Goal: Transaction & Acquisition: Purchase product/service

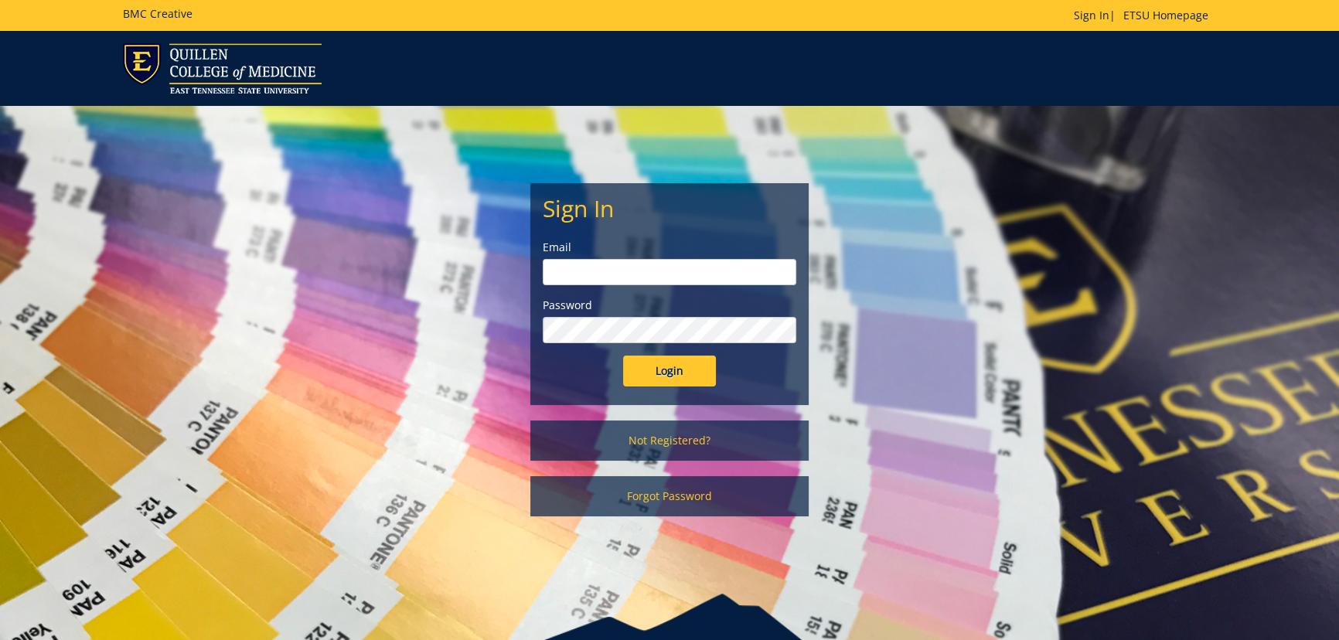
type input "johnsonja16@etsu.edu"
click at [667, 363] on input "Login" at bounding box center [669, 371] width 93 height 31
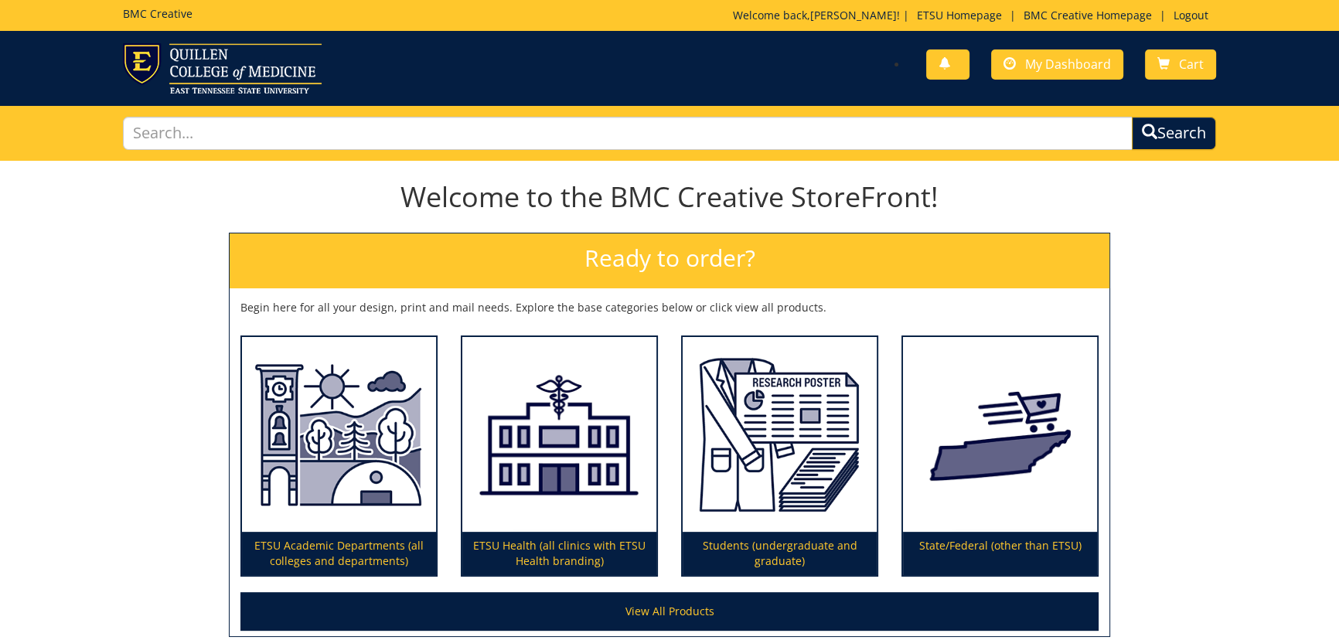
scroll to position [140, 0]
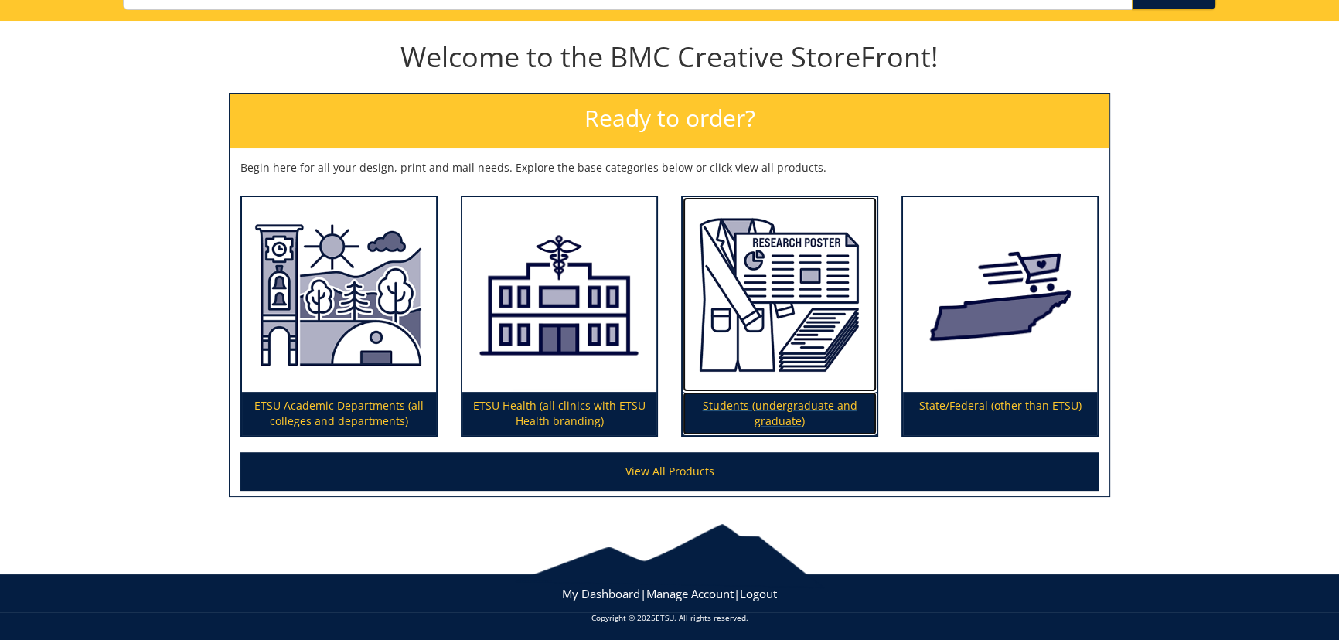
click at [789, 422] on p "Students (undergraduate and graduate)" at bounding box center [780, 413] width 194 height 43
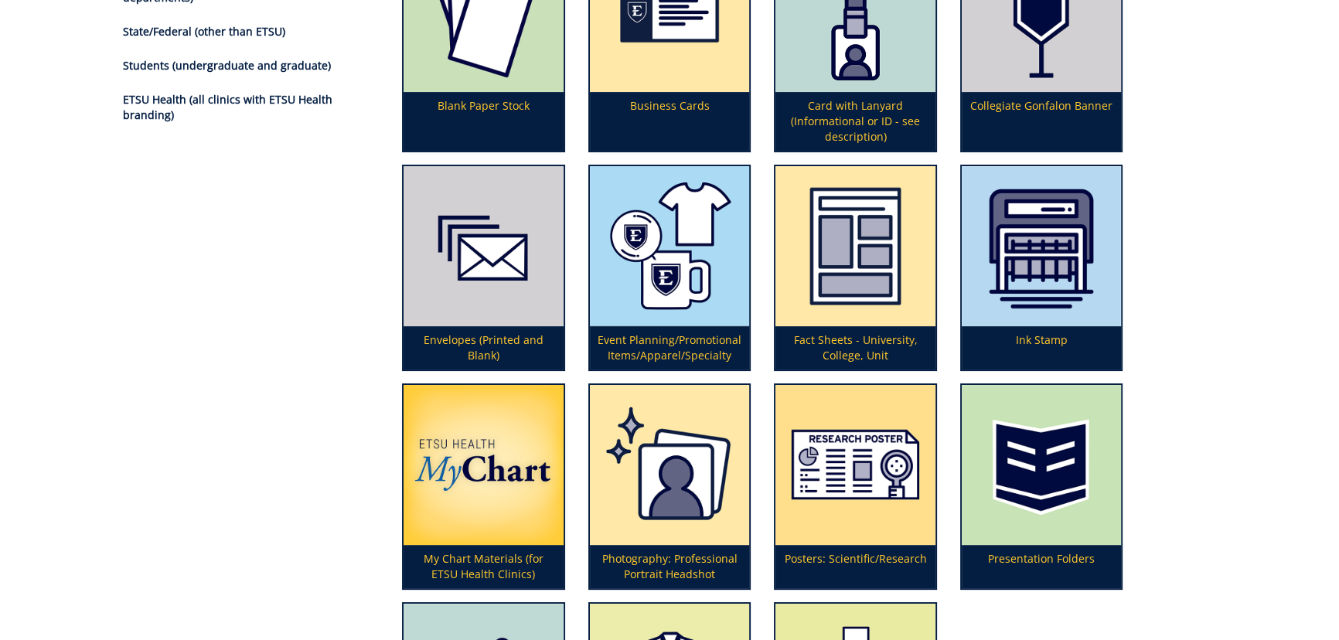
scroll to position [421, 0]
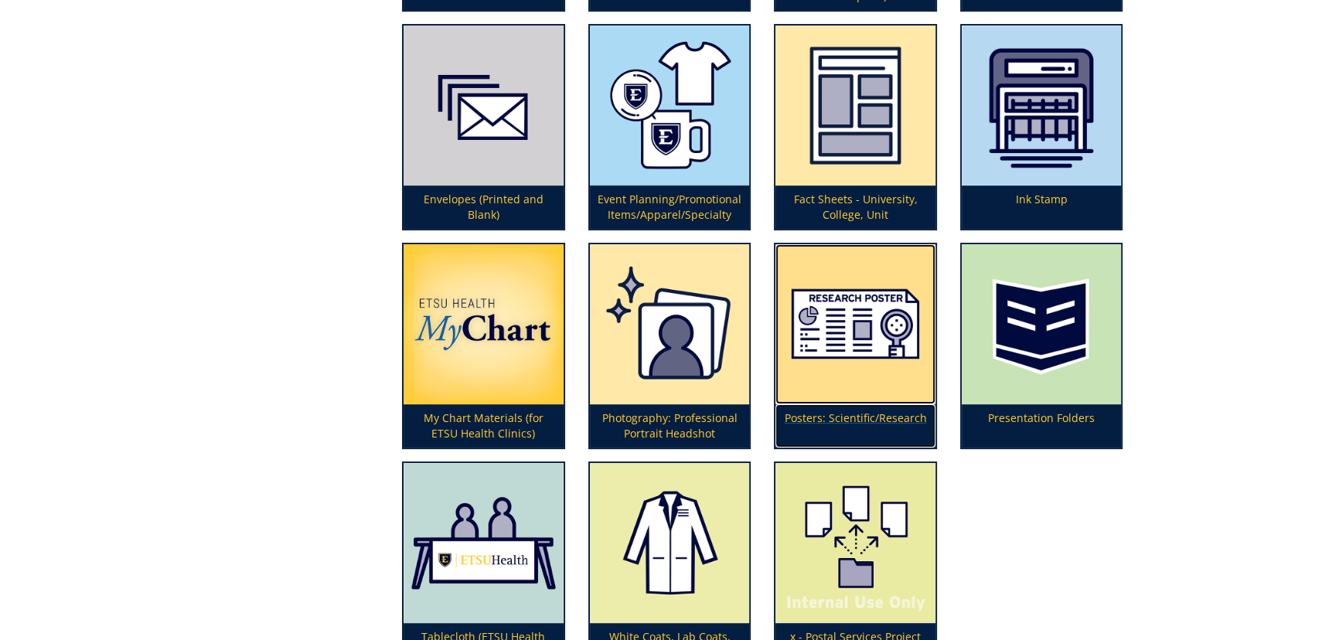
click at [864, 428] on p "Posters: Scientific/Research" at bounding box center [856, 425] width 160 height 43
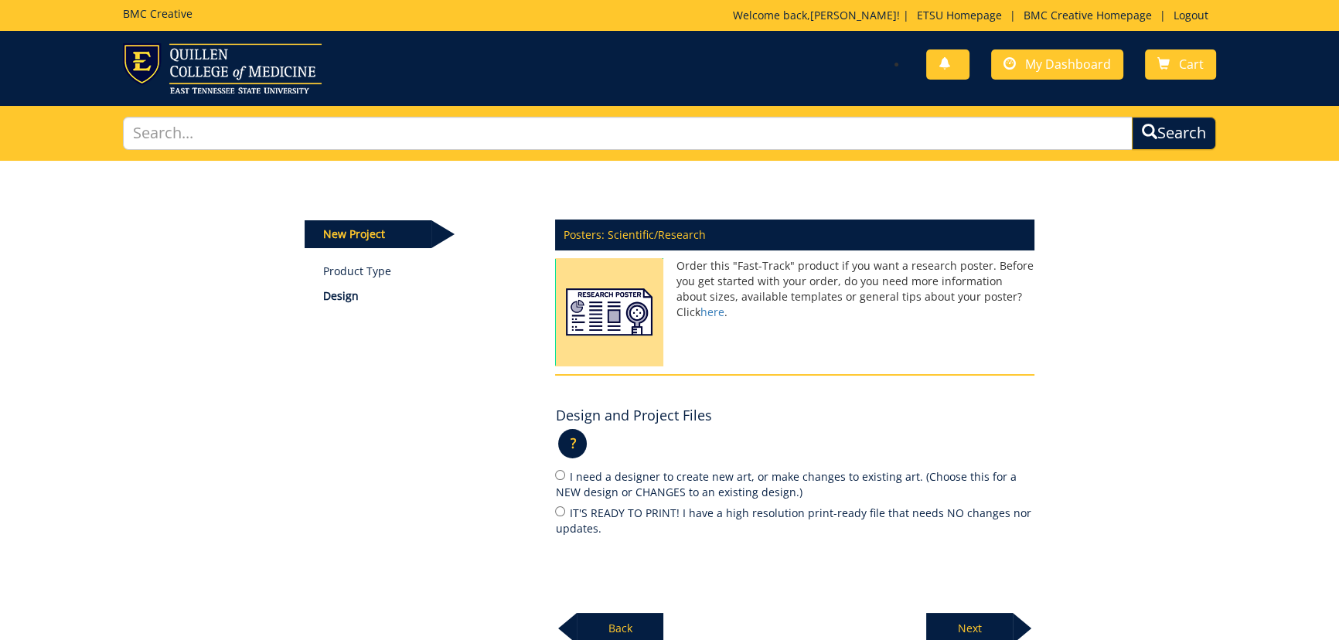
scroll to position [140, 0]
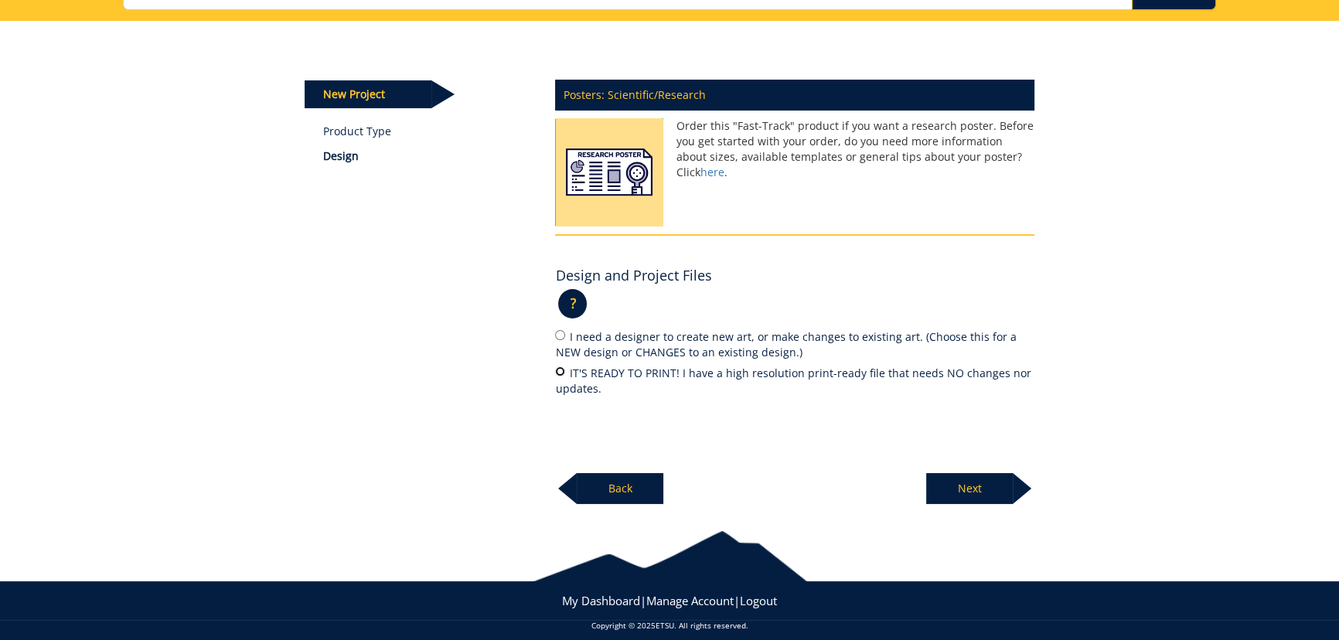
click at [563, 368] on input "IT'S READY TO PRINT! I have a high resolution print-ready file that needs NO ch…" at bounding box center [560, 372] width 10 height 10
radio input "true"
click at [960, 495] on p "Next" at bounding box center [969, 488] width 87 height 31
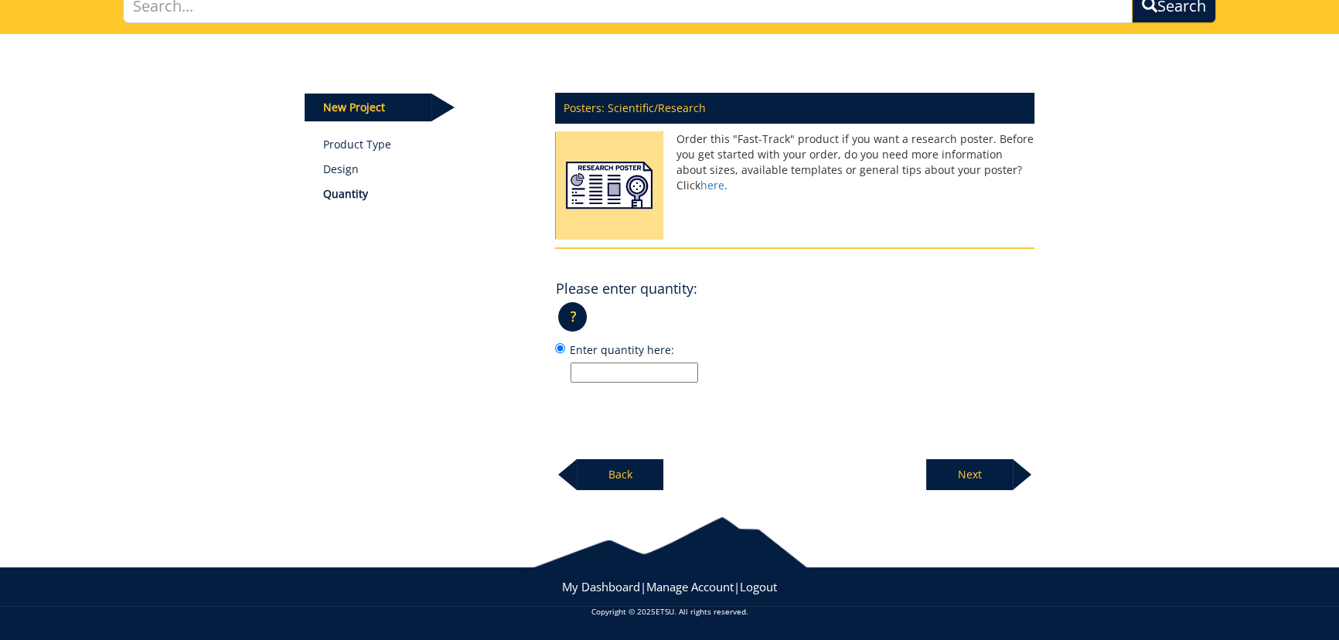
scroll to position [126, 0]
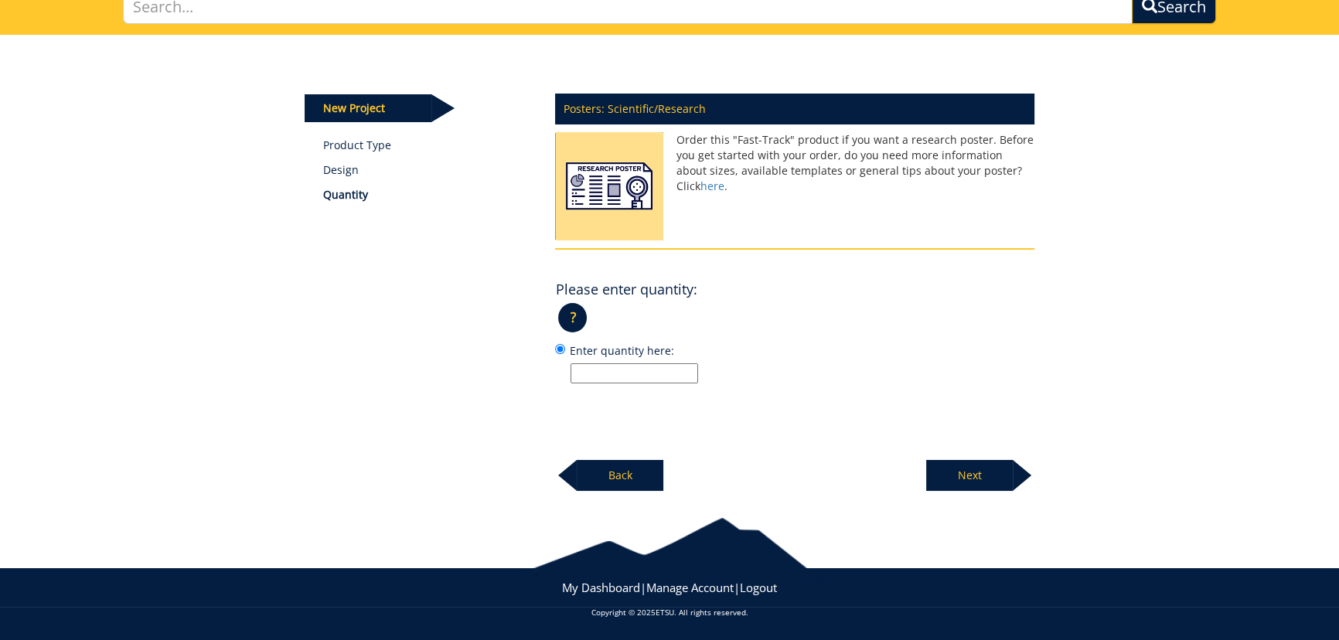
click at [678, 370] on input "Enter quantity here:" at bounding box center [635, 373] width 128 height 20
type input "1"
click at [964, 465] on p "Next" at bounding box center [969, 475] width 87 height 31
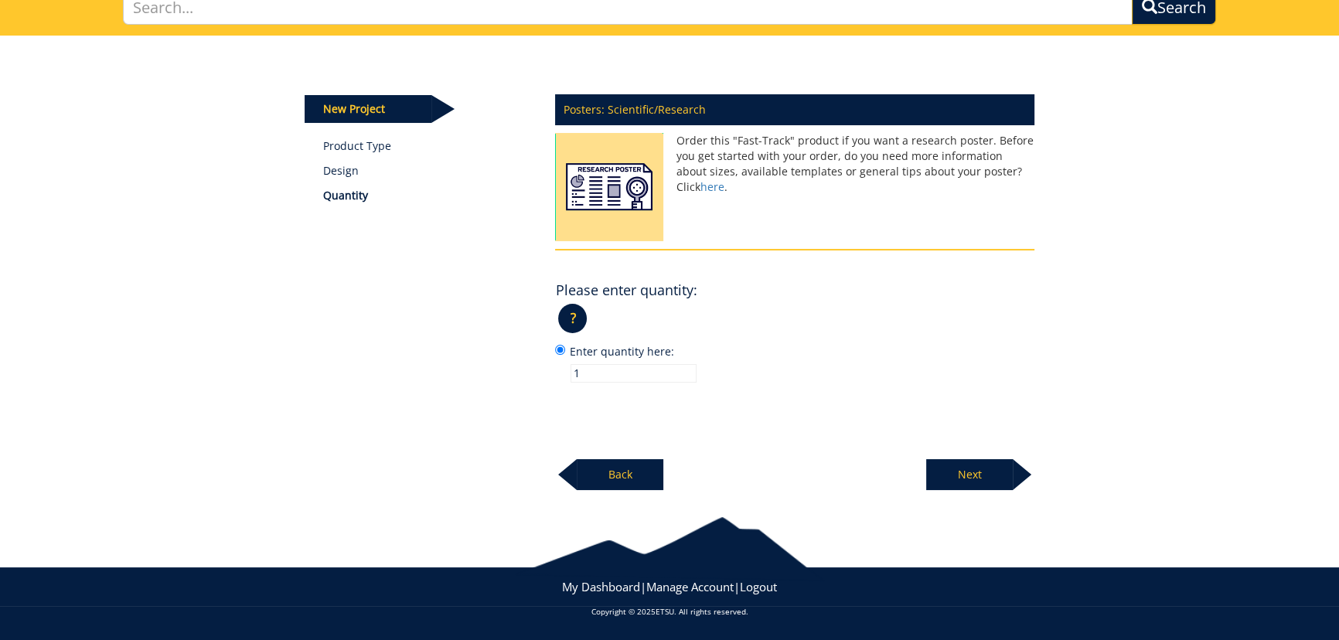
scroll to position [124, 0]
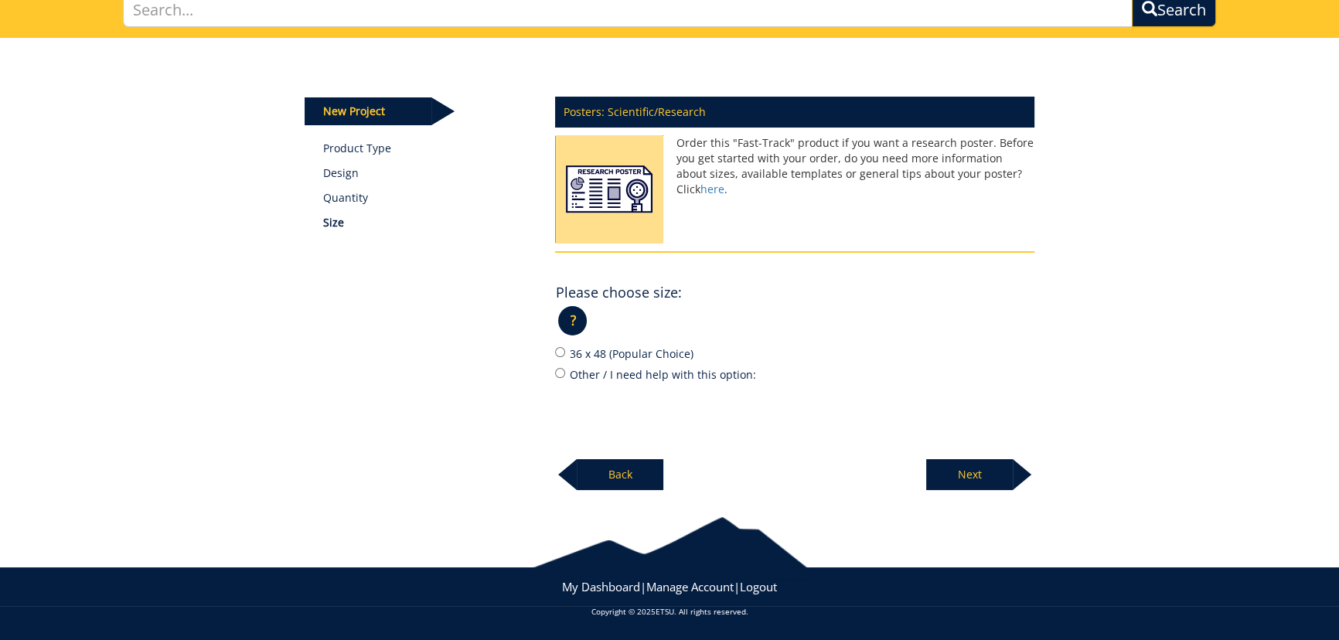
click at [667, 358] on label "36 x 48 (Popular Choice)" at bounding box center [794, 353] width 479 height 17
click at [565, 357] on input "36 x 48 (Popular Choice)" at bounding box center [560, 352] width 10 height 10
radio input "true"
click at [976, 476] on p "Next" at bounding box center [969, 474] width 87 height 31
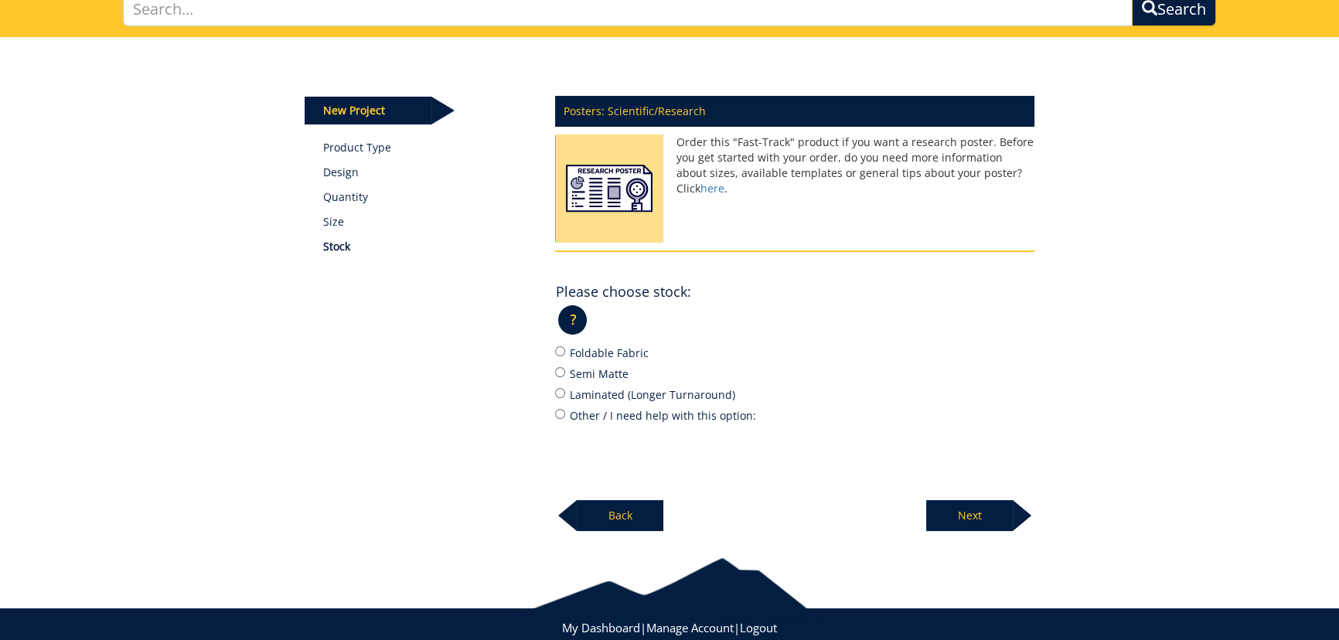
click at [612, 350] on label "Foldable Fabric" at bounding box center [794, 352] width 479 height 17
click at [565, 350] on input "Foldable Fabric" at bounding box center [560, 351] width 10 height 10
radio input "true"
click at [964, 513] on p "Next" at bounding box center [969, 515] width 87 height 31
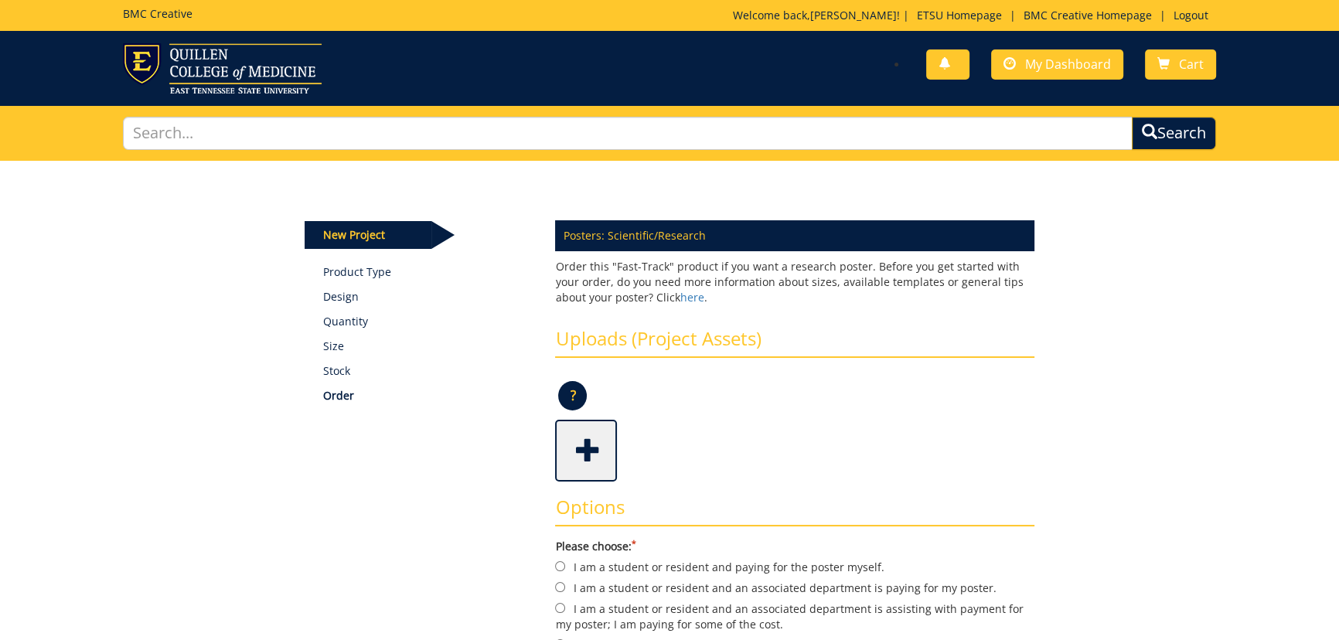
click at [590, 455] on span at bounding box center [588, 449] width 62 height 54
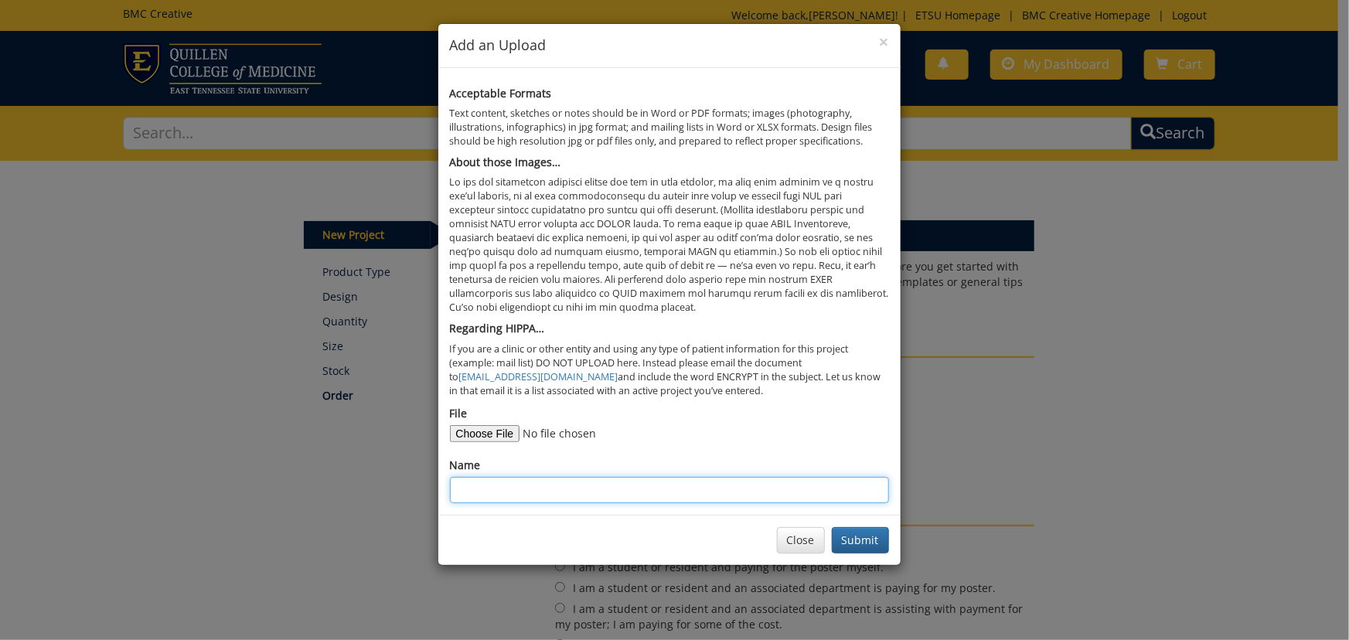
click at [656, 489] on input "Name" at bounding box center [669, 490] width 439 height 26
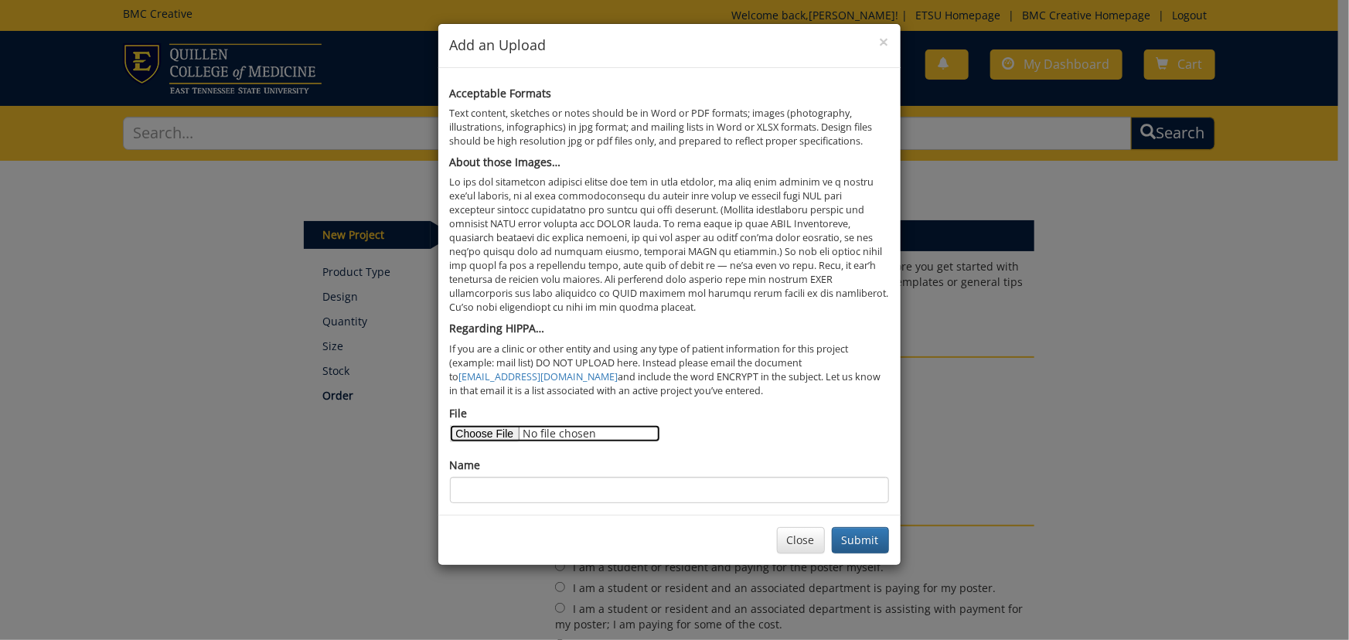
click at [486, 436] on input "File" at bounding box center [555, 433] width 210 height 17
type input "C:\fakepath\CFHA ATRN Established Interprofessional Team Poster (3).pptx"
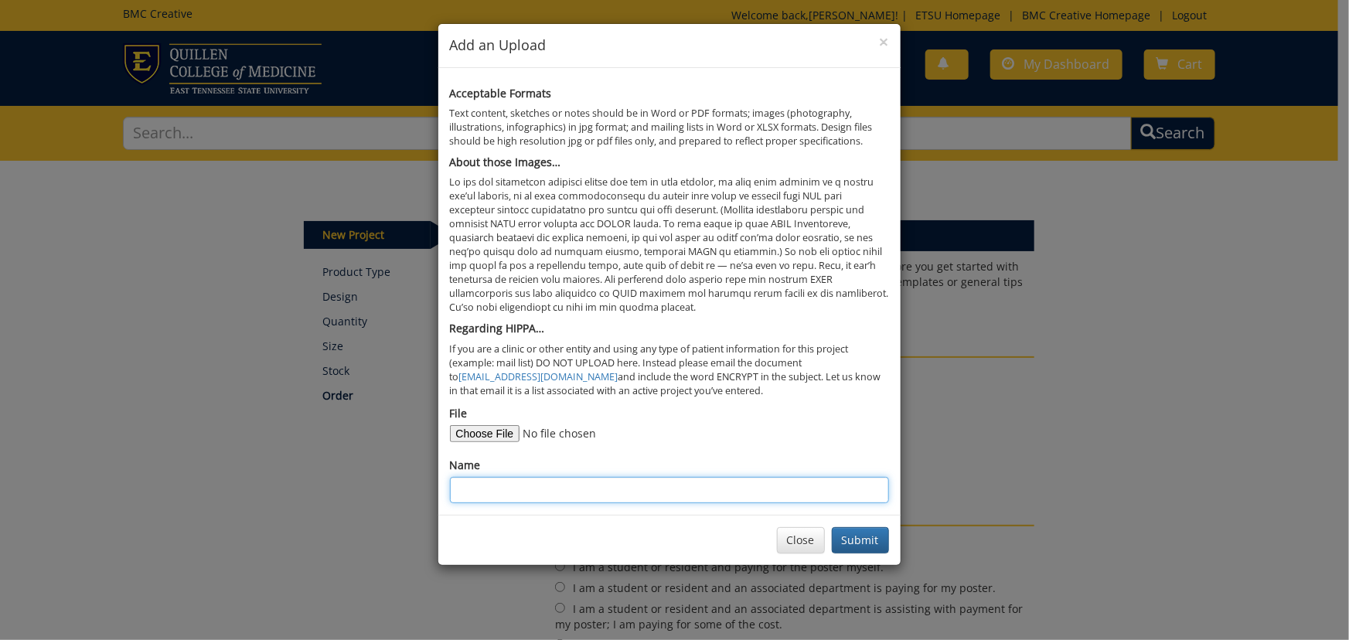
click at [651, 485] on input "Name" at bounding box center [669, 490] width 439 height 26
type input "Poster for [PERSON_NAME]"
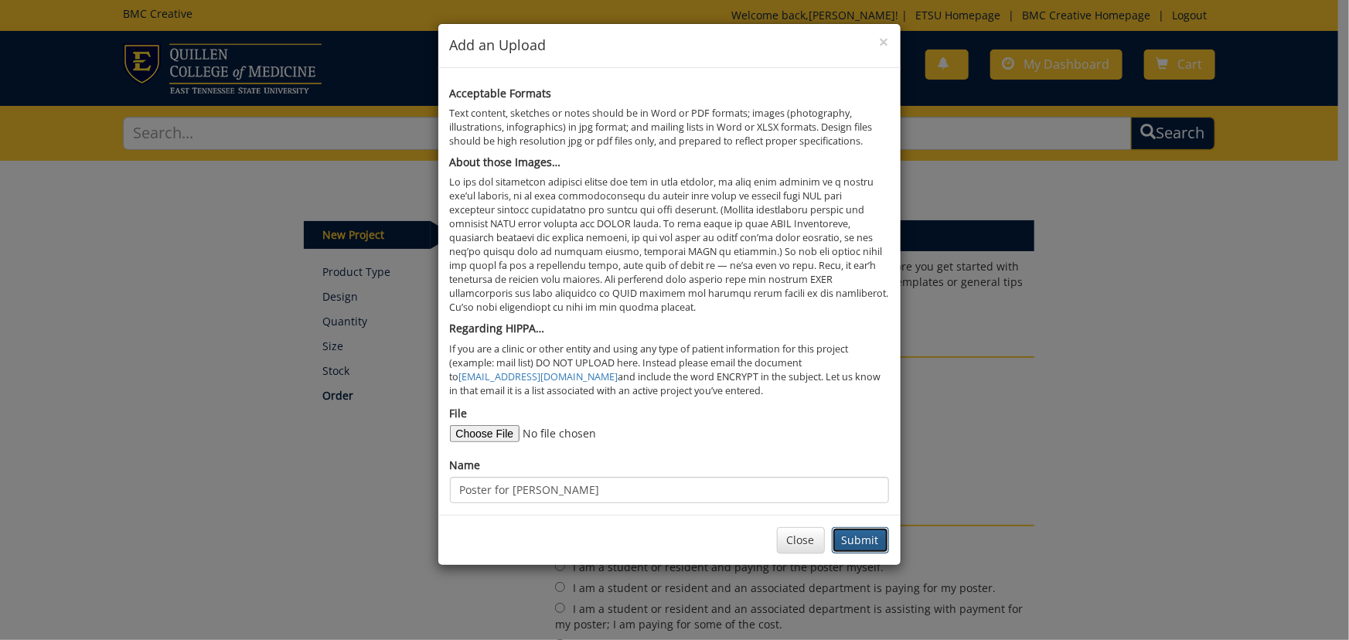
click at [867, 541] on button "Submit" at bounding box center [860, 540] width 57 height 26
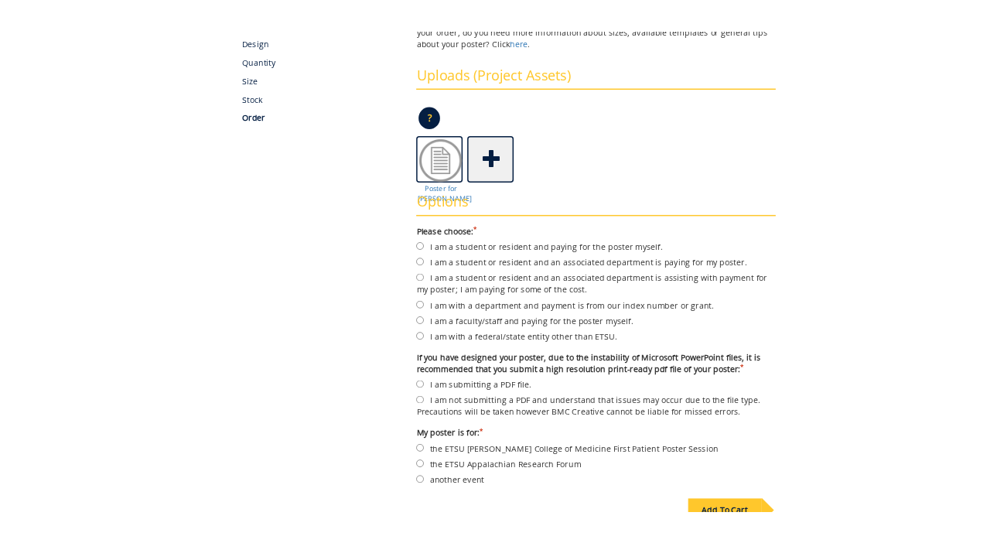
scroll to position [351, 0]
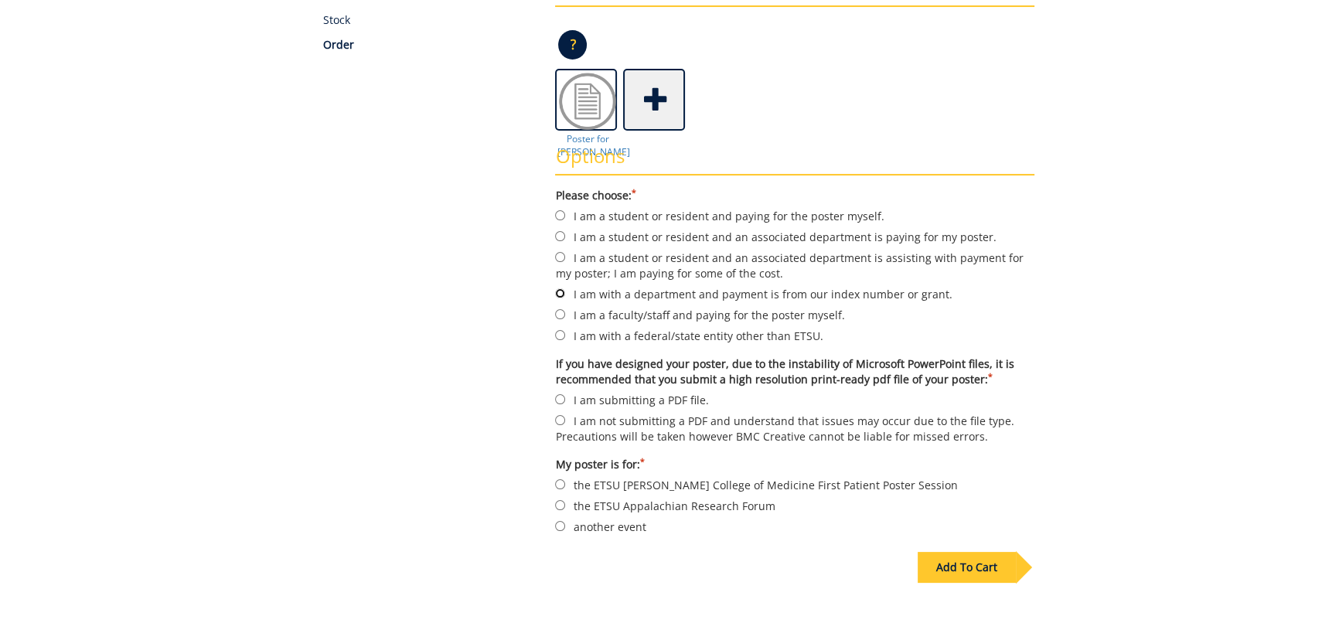
click at [559, 295] on input "I am with a department and payment is from our index number or grant." at bounding box center [560, 293] width 10 height 10
radio input "true"
click at [560, 397] on input "I am submitting a PDF file." at bounding box center [560, 399] width 10 height 10
radio input "true"
click at [661, 95] on span at bounding box center [656, 98] width 62 height 54
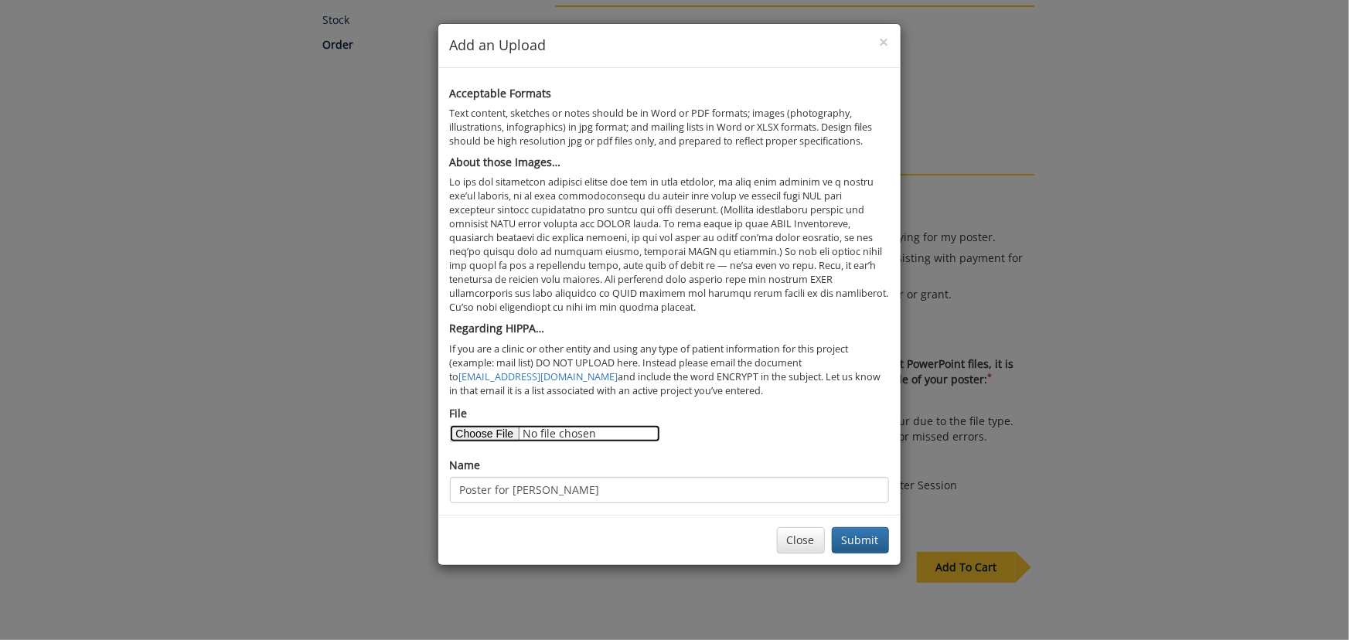
click at [487, 430] on input "File" at bounding box center [555, 433] width 210 height 17
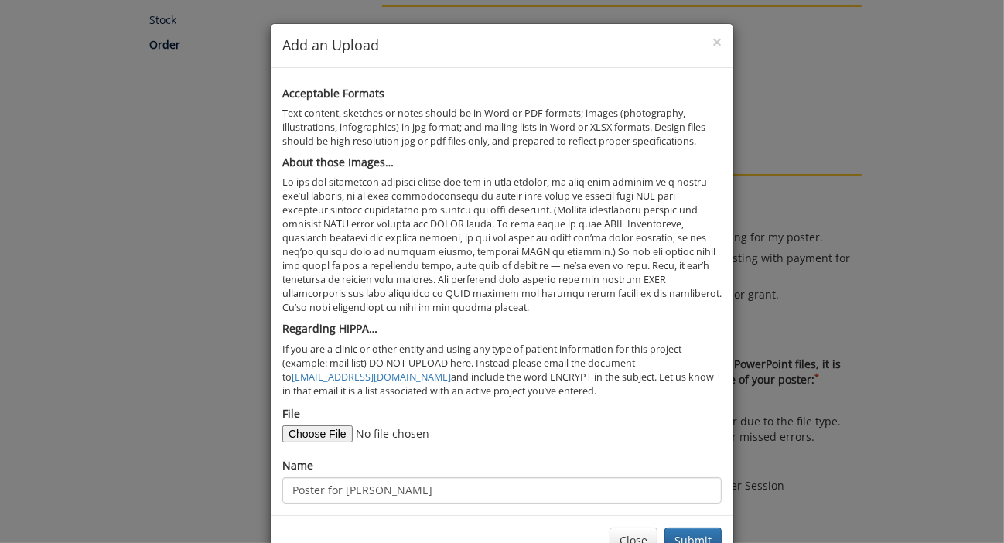
scroll to position [46, 0]
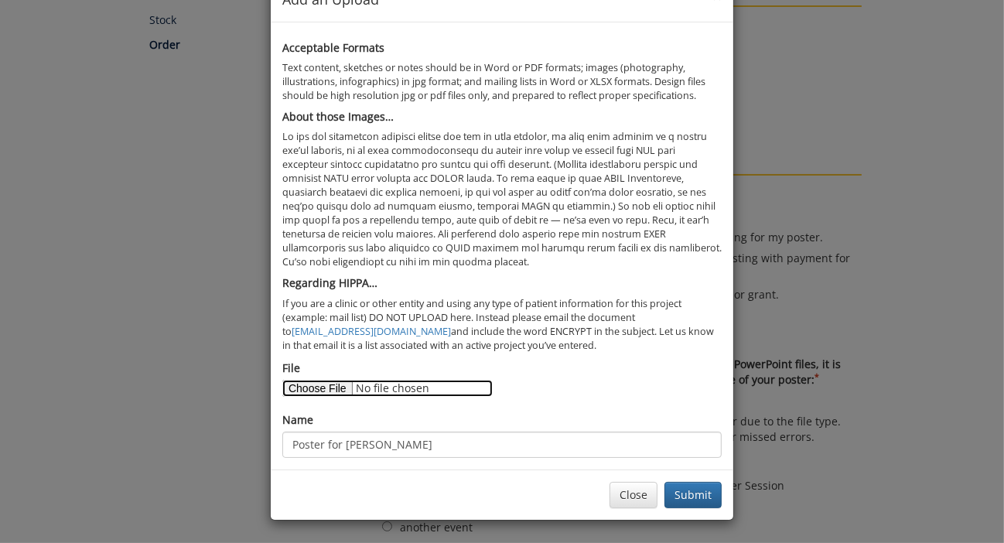
click at [295, 386] on input "File" at bounding box center [387, 388] width 210 height 17
click at [327, 387] on input "File" at bounding box center [387, 388] width 210 height 17
type input "C:\fakepath\CFHA ATRN Established Interprofessional Team Poster (3).pdf"
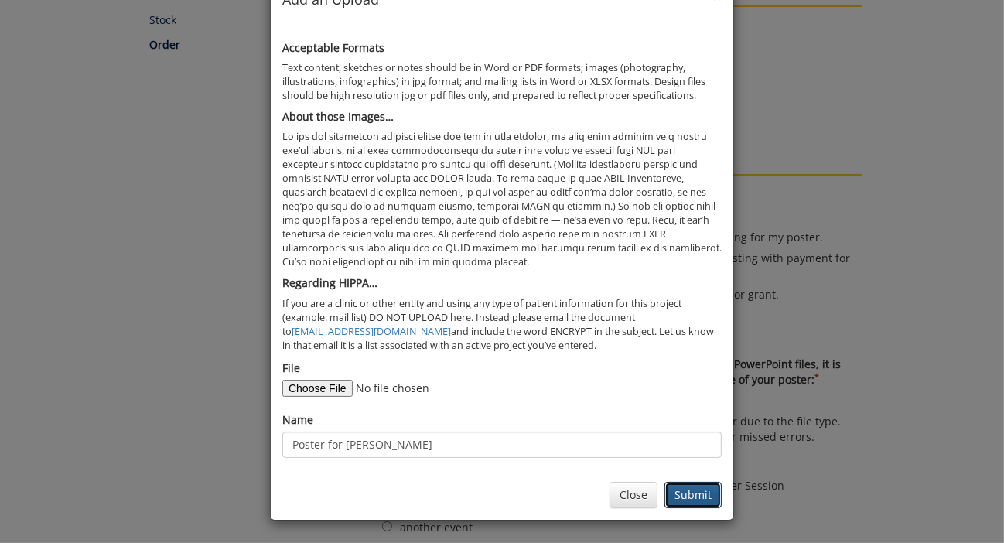
click at [680, 495] on button "Submit" at bounding box center [692, 495] width 57 height 26
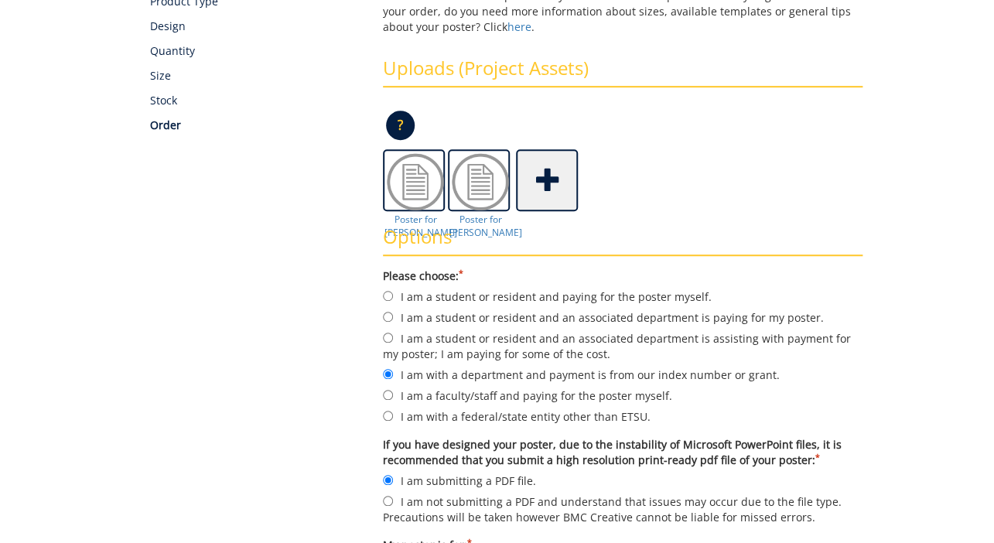
scroll to position [481, 0]
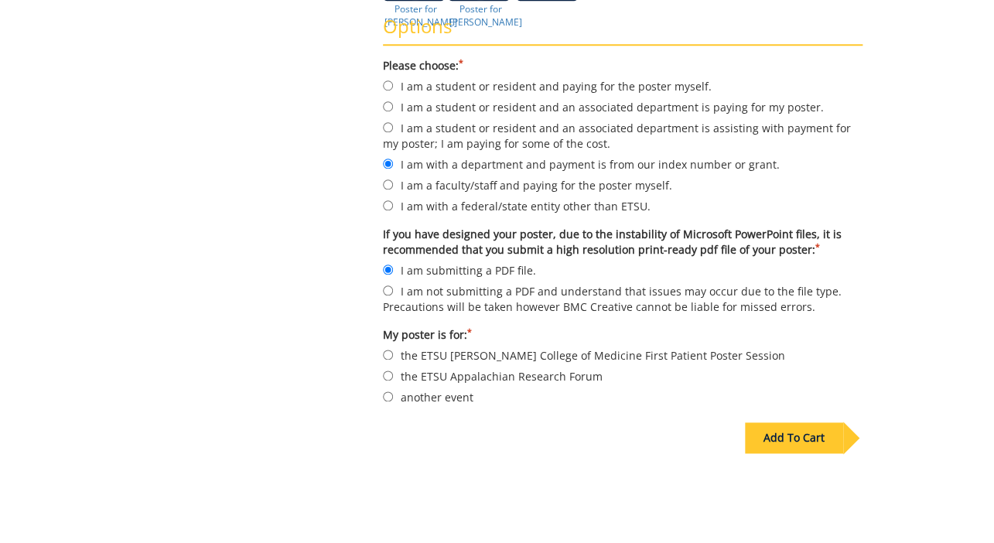
click at [430, 401] on label "another event" at bounding box center [622, 396] width 479 height 17
click at [393, 401] on input "another event" at bounding box center [388, 396] width 10 height 10
radio input "true"
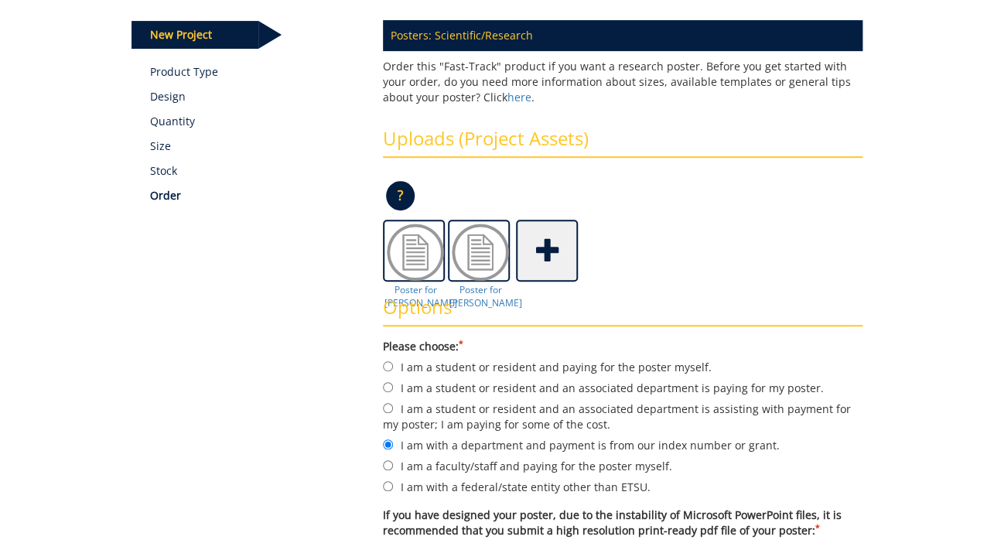
scroll to position [551, 0]
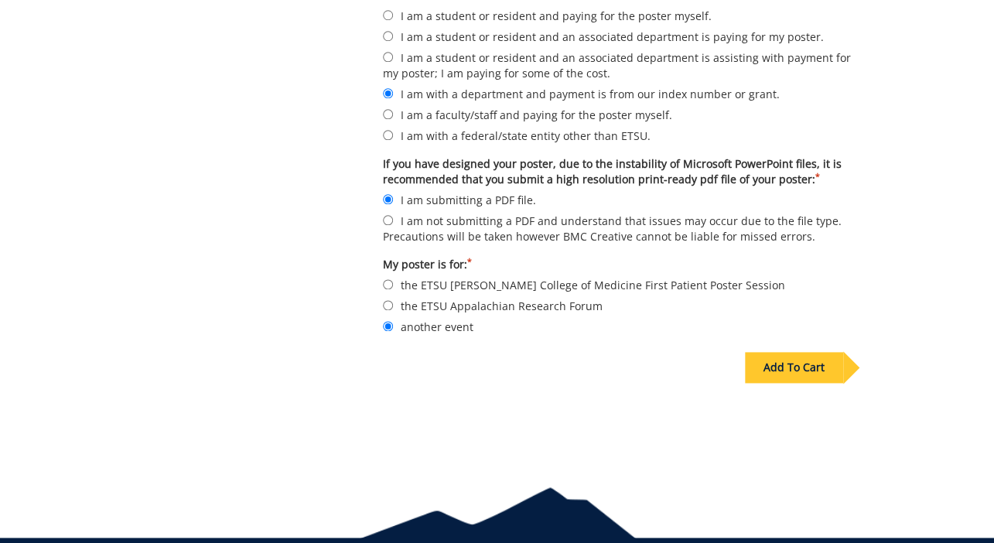
click at [790, 366] on div "Add To Cart" at bounding box center [794, 367] width 98 height 31
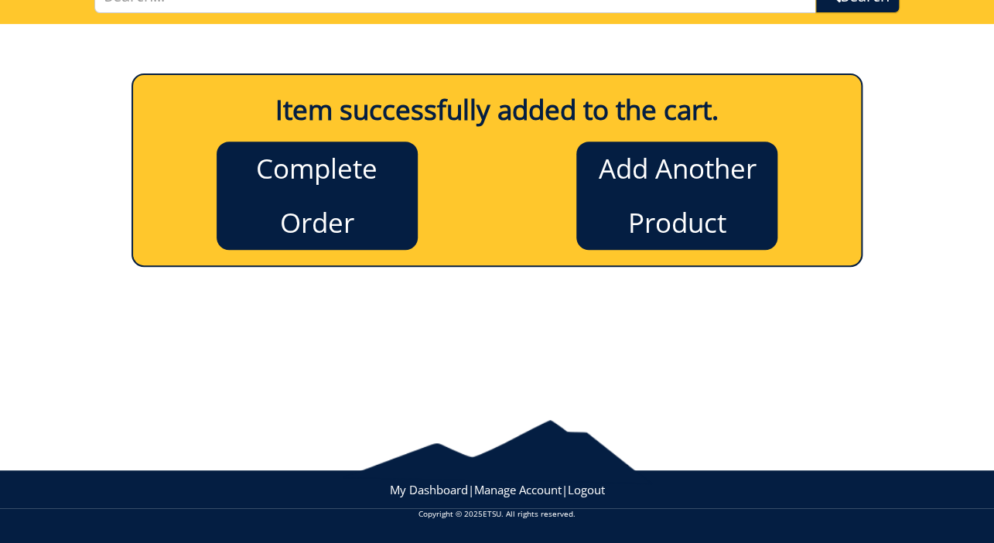
scroll to position [136, 0]
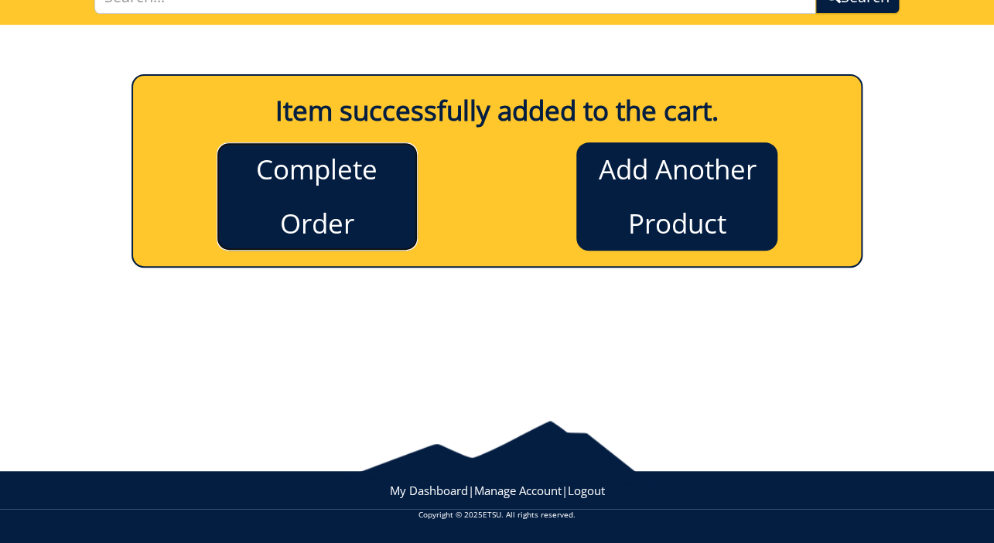
click at [309, 182] on link "Complete Order" at bounding box center [317, 196] width 201 height 108
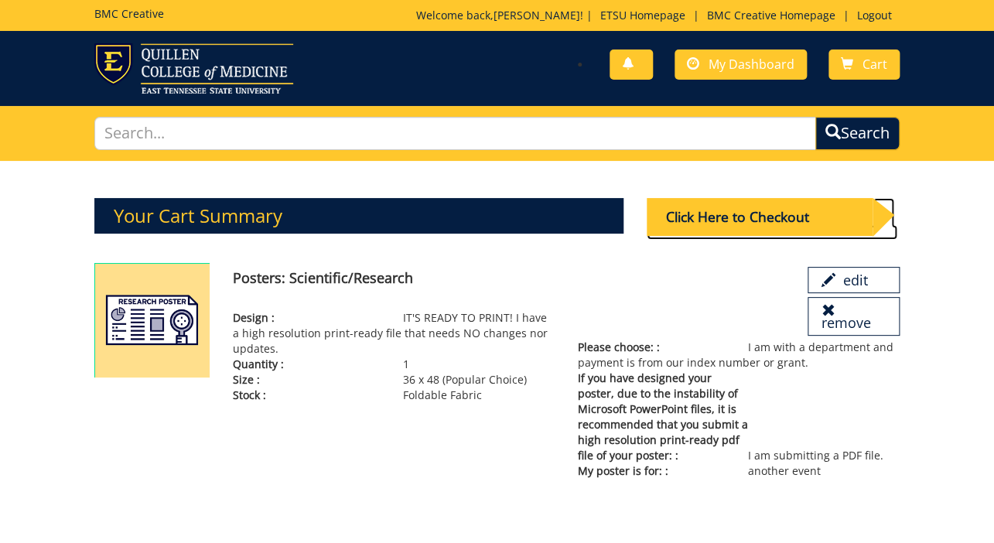
click at [711, 201] on div "Click Here to Checkout" at bounding box center [759, 217] width 226 height 38
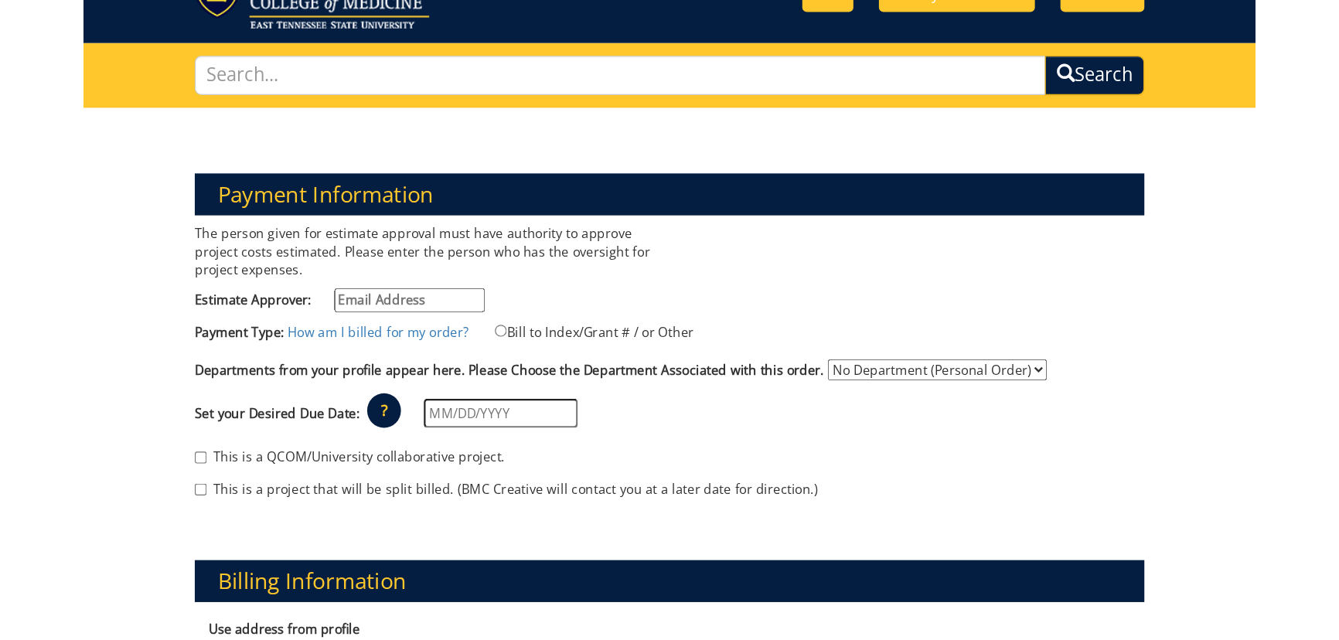
scroll to position [210, 0]
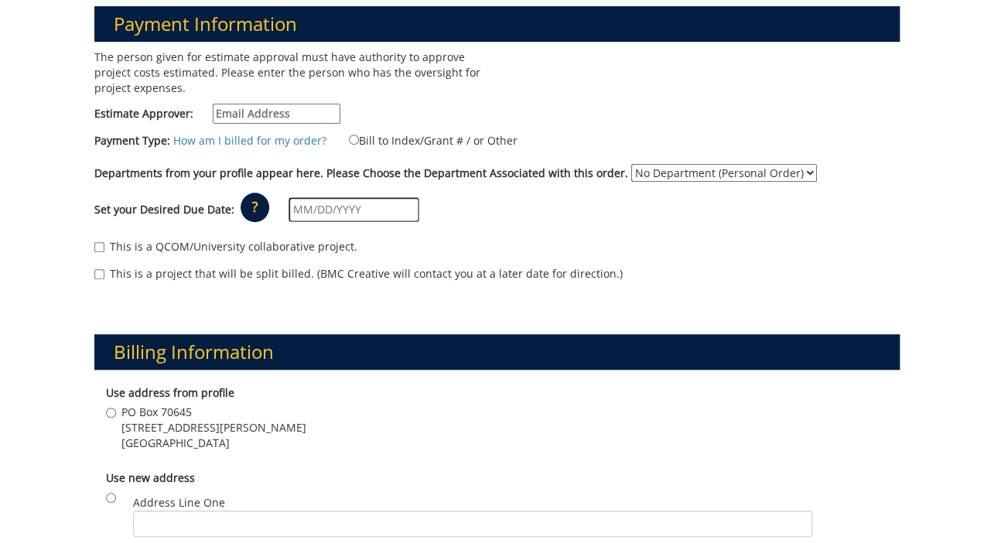
click at [257, 109] on input "Estimate Approver:" at bounding box center [277, 114] width 128 height 20
type input "[EMAIL_ADDRESS][DOMAIN_NAME]"
type input "PO Box 70645"
type input "[GEOGRAPHIC_DATA]"
type input "37614"
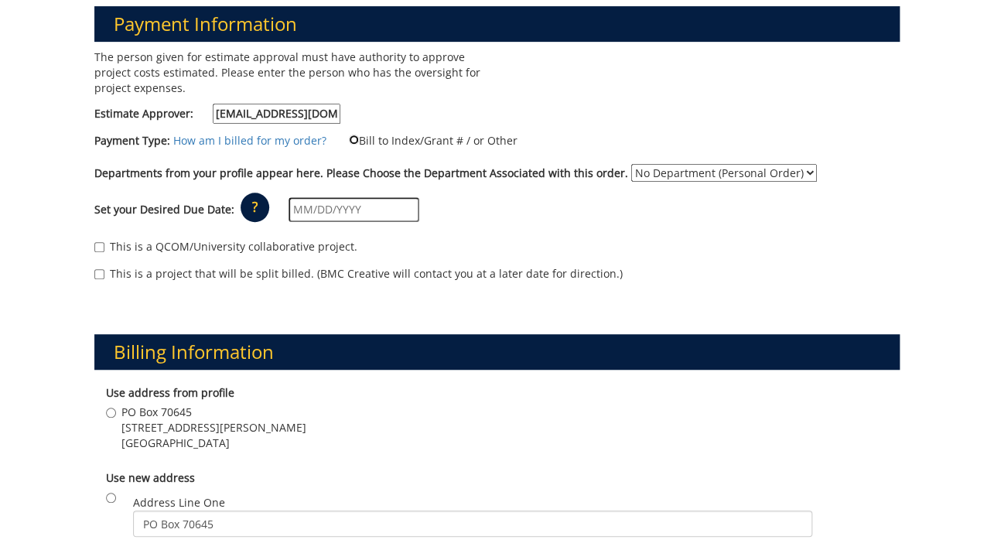
click at [349, 138] on input "Bill to Index/Grant # / or Other" at bounding box center [354, 140] width 10 height 10
radio input "true"
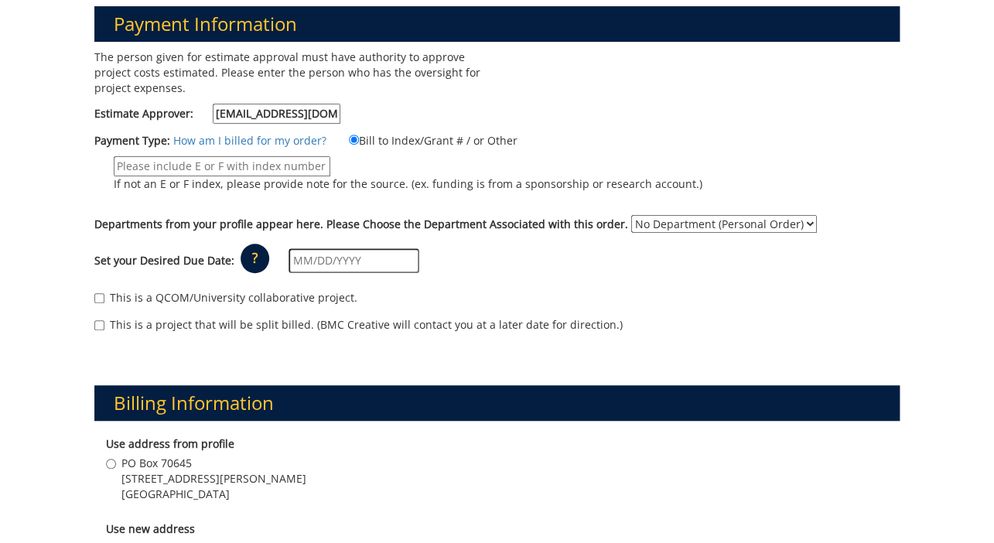
click at [286, 168] on input "If not an E or F index, please provide note for the source. (ex. funding is fro…" at bounding box center [222, 166] width 217 height 20
type input "259661"
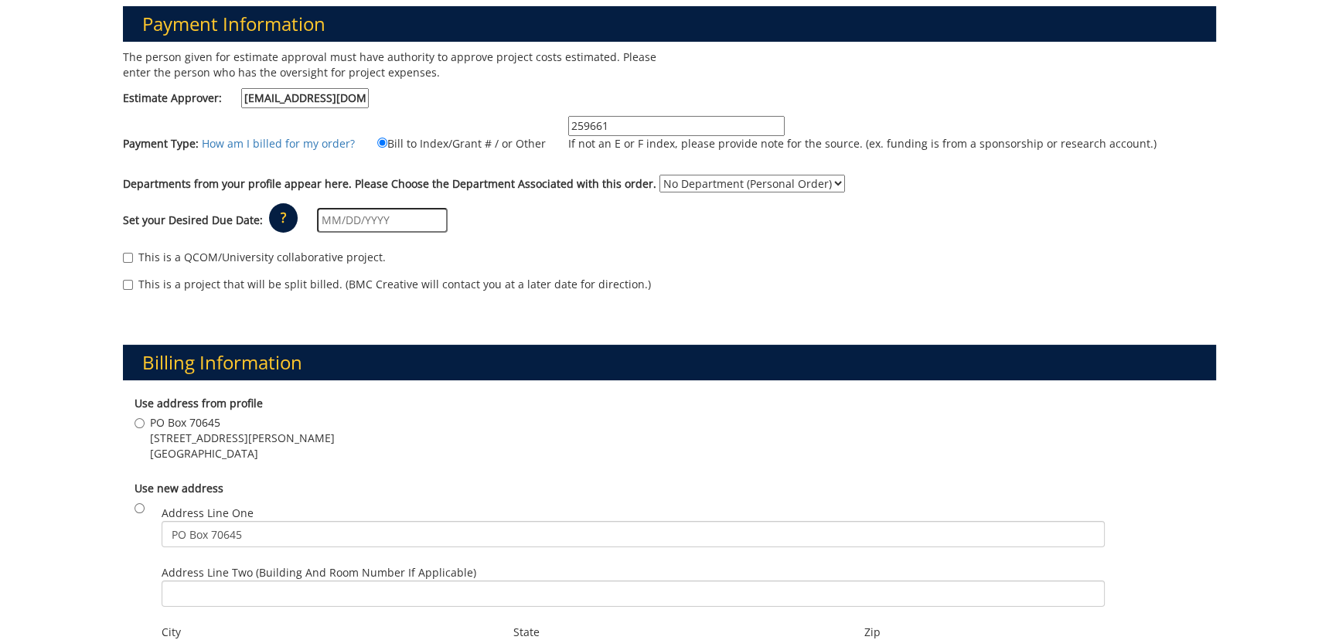
drag, startPoint x: 639, startPoint y: 127, endPoint x: 549, endPoint y: 121, distance: 90.6
click at [549, 121] on label "259661 If not an E or F index, please provide note for the source. (ex. funding…" at bounding box center [853, 137] width 608 height 43
type input "E21750"
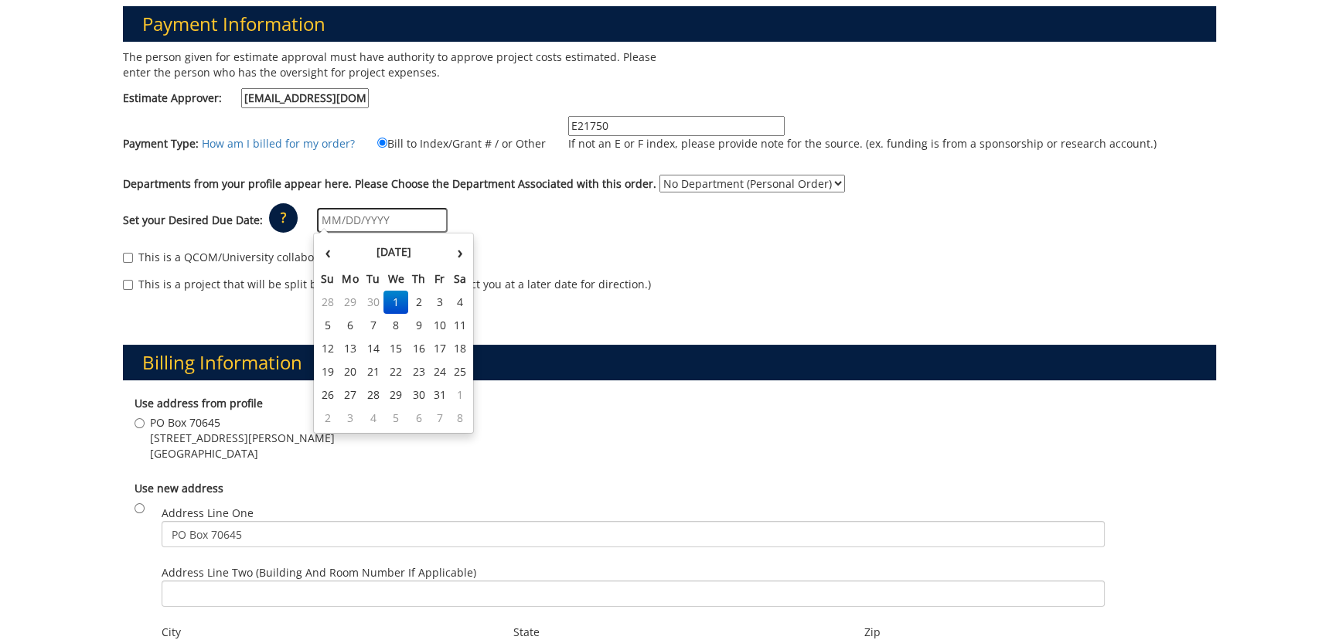
click at [374, 219] on input "text" at bounding box center [382, 220] width 131 height 25
click at [341, 256] on th "[DATE]" at bounding box center [394, 252] width 112 height 31
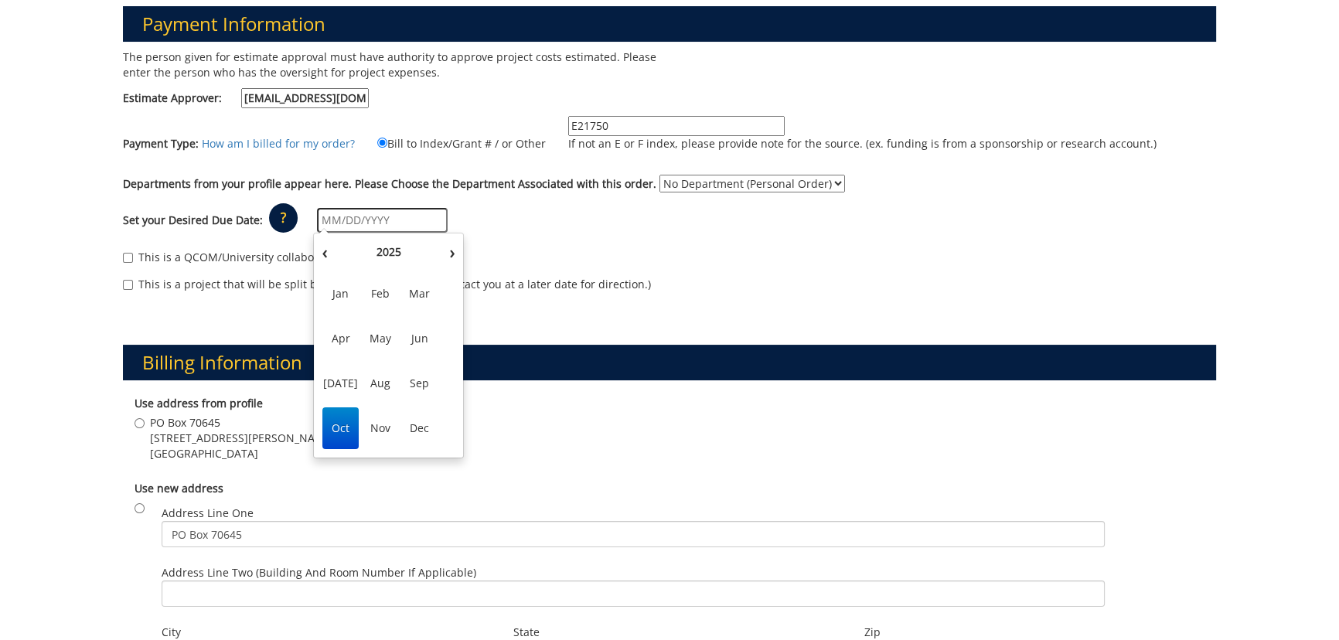
click at [339, 424] on span "Oct" at bounding box center [340, 429] width 36 height 42
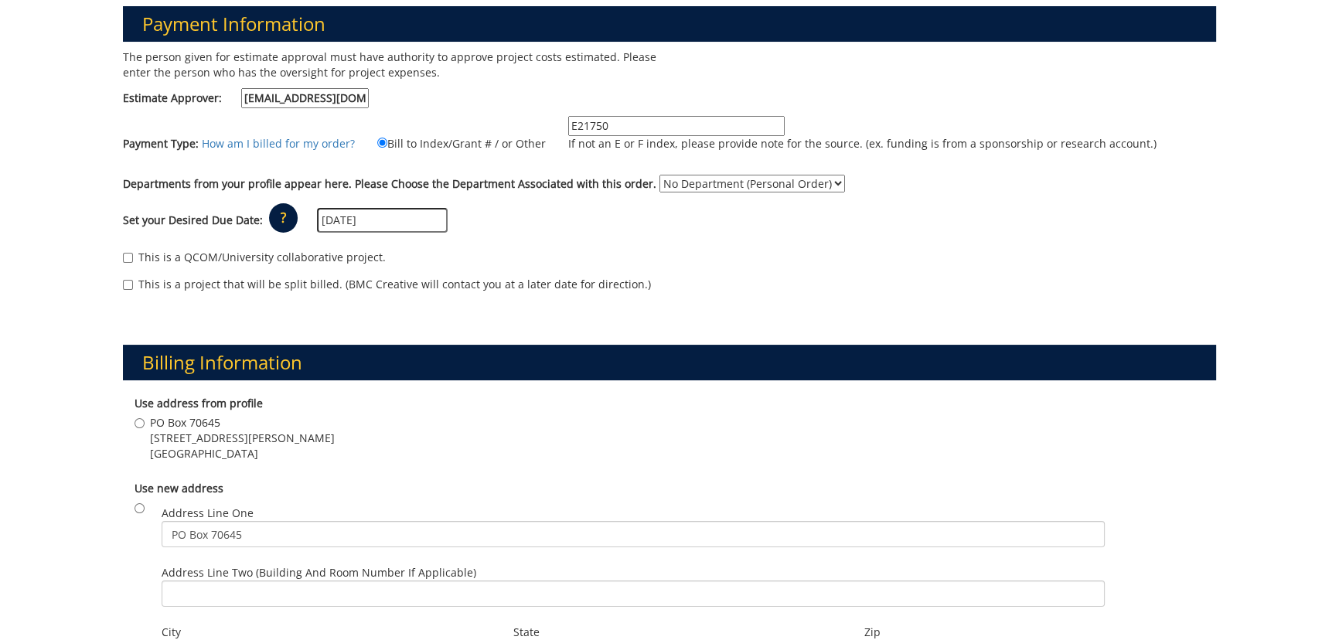
click at [394, 206] on div "Set your Desired Due Date: ? × How long will my project take to finish? : Pleas…" at bounding box center [669, 220] width 1116 height 43
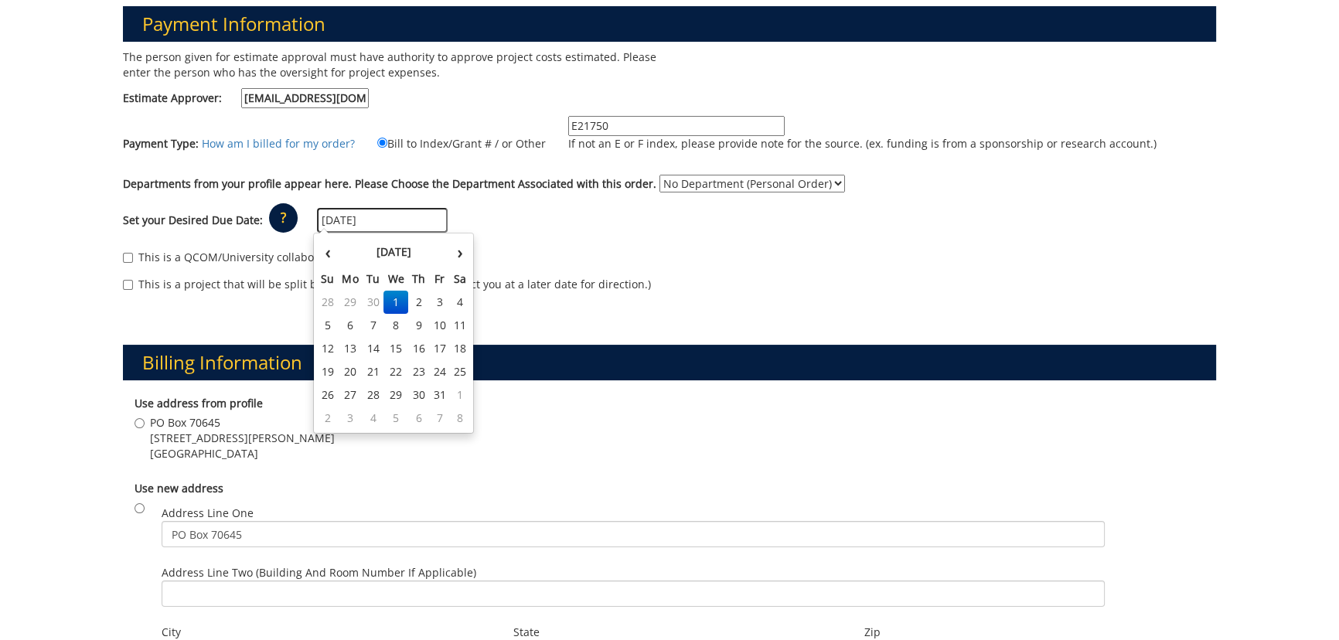
click at [397, 215] on input "[DATE]" at bounding box center [382, 220] width 131 height 25
click at [395, 322] on td "8" at bounding box center [396, 325] width 25 height 23
type input "[DATE]"
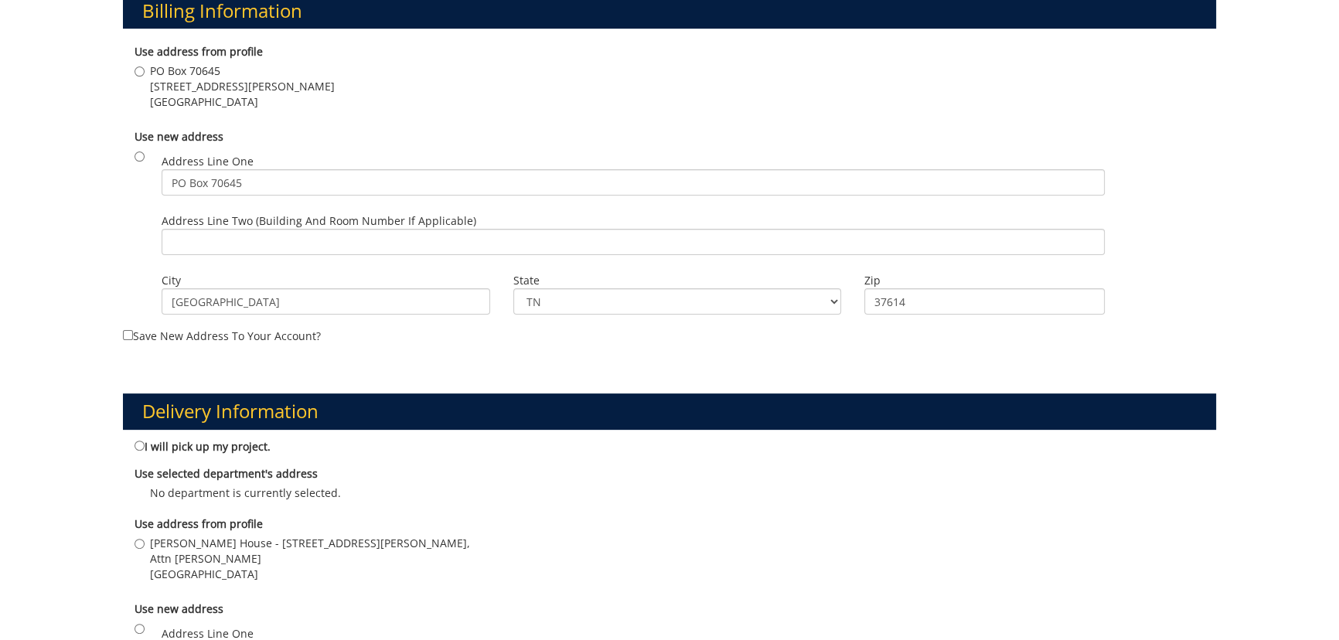
scroll to position [633, 0]
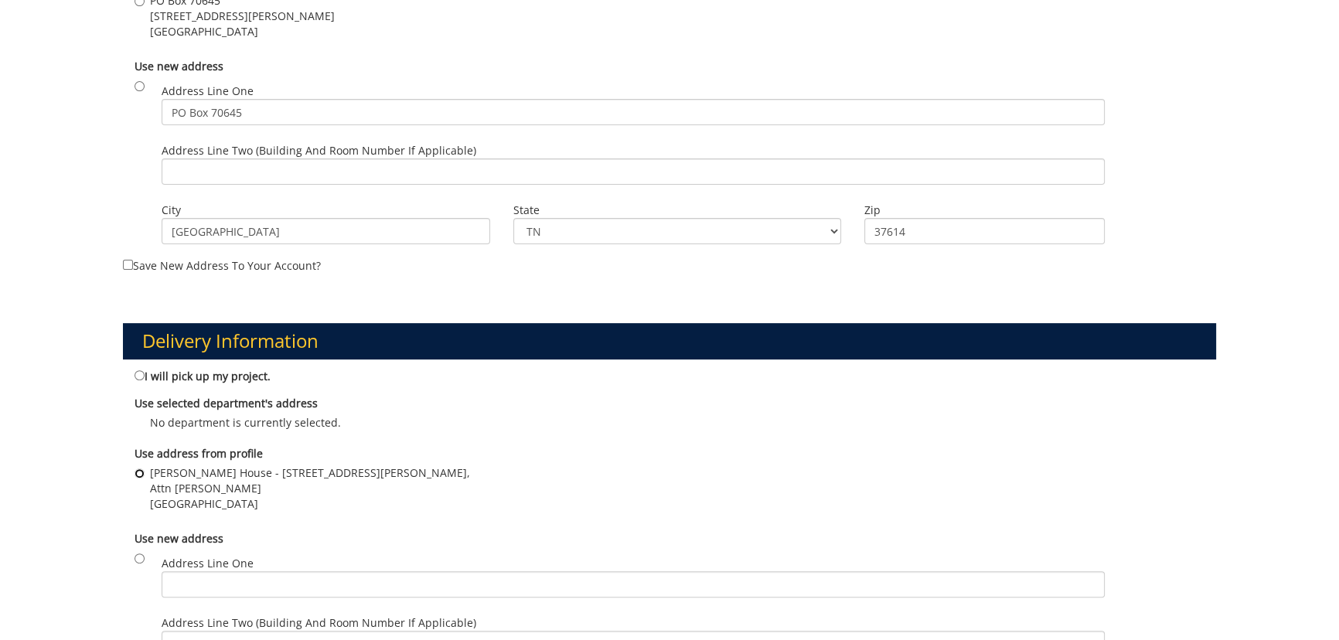
click at [137, 470] on input "[PERSON_NAME] House - [STREET_ADDRESS][PERSON_NAME][PERSON_NAME]" at bounding box center [140, 474] width 10 height 10
radio input "true"
click at [139, 373] on input "I will pick up my project." at bounding box center [140, 375] width 10 height 10
radio input "true"
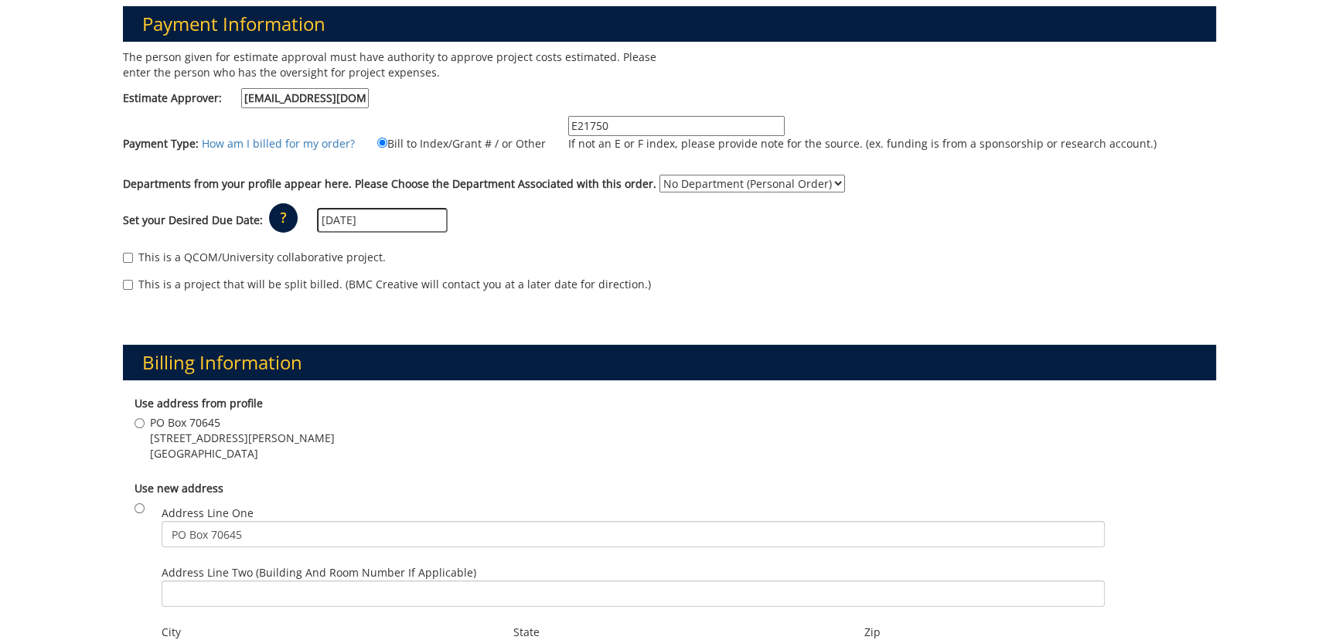
scroll to position [0, 0]
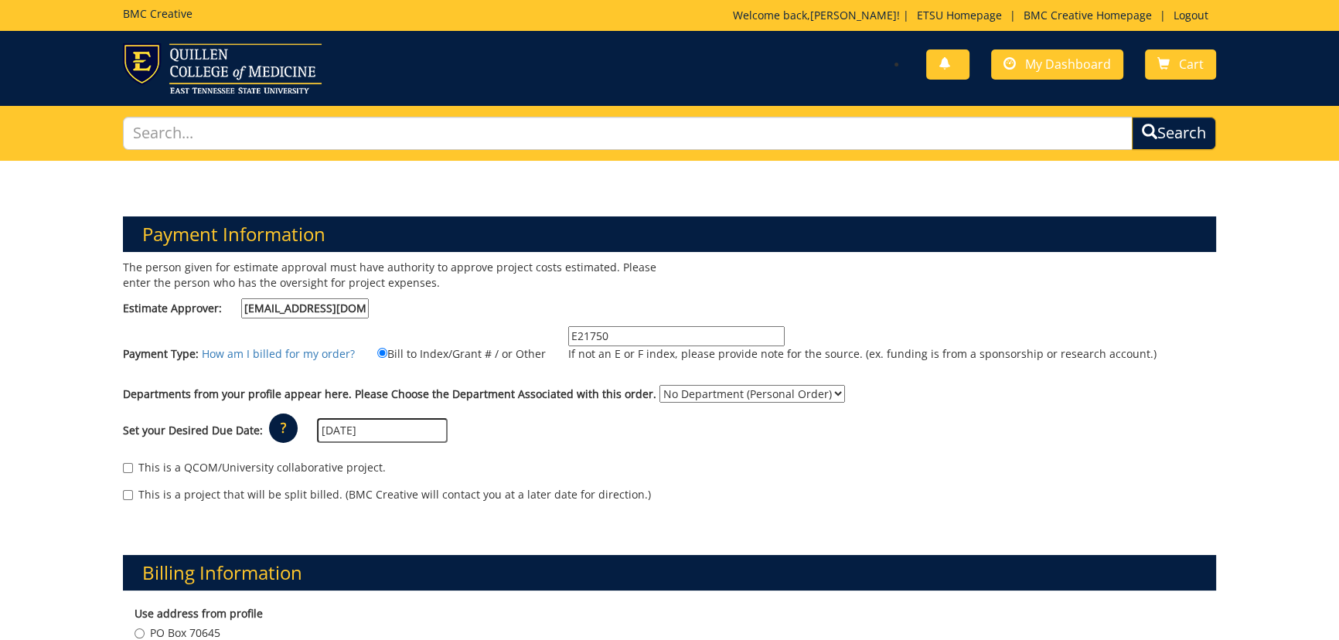
drag, startPoint x: 625, startPoint y: 333, endPoint x: 561, endPoint y: 336, distance: 64.2
click at [568, 336] on input "E21750" at bounding box center [676, 336] width 217 height 20
type input "F"
click at [867, 427] on div "Set your Desired Due Date: ? × How long will my project take to finish? : Pleas…" at bounding box center [669, 431] width 1116 height 43
click at [701, 339] on input "E259661" at bounding box center [676, 336] width 217 height 20
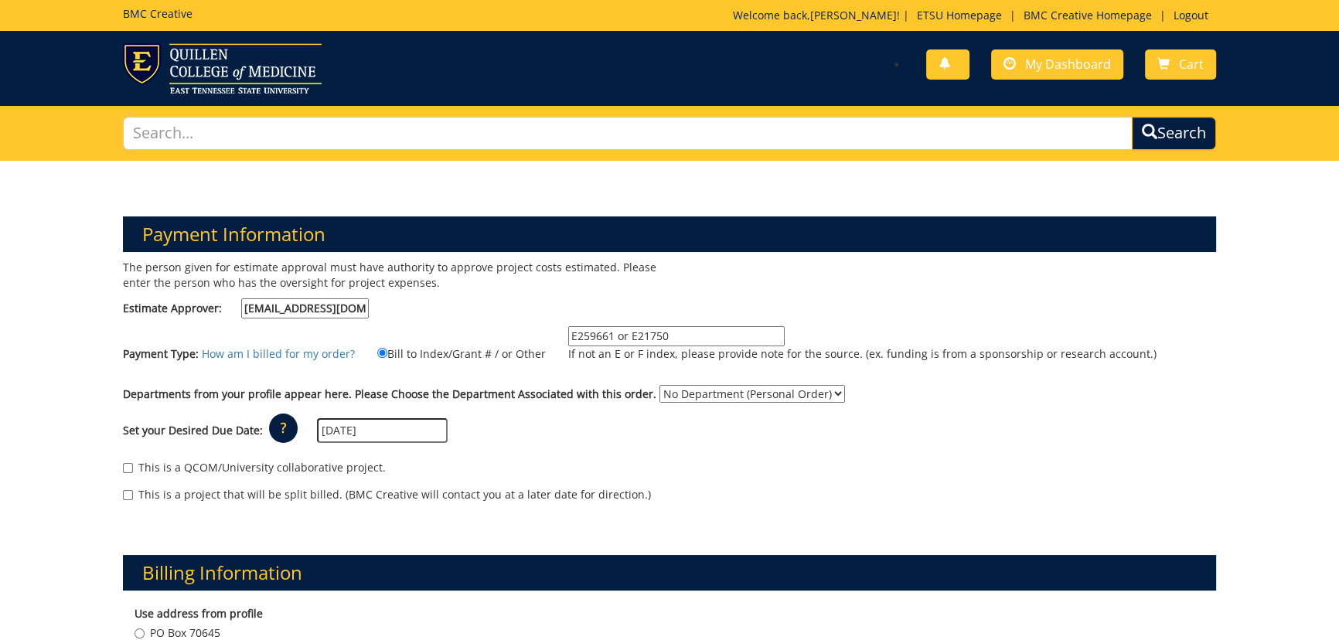
click at [974, 410] on div "Set your Desired Due Date: ? × How long will my project take to finish? : Pleas…" at bounding box center [669, 431] width 1116 height 43
click at [626, 336] on input "E259661 or E21750" at bounding box center [676, 336] width 217 height 20
click at [611, 335] on input "E259661 or E21750" at bounding box center [676, 336] width 217 height 20
click at [741, 329] on input "E259661 (Healing Hands) or E21750" at bounding box center [676, 336] width 217 height 20
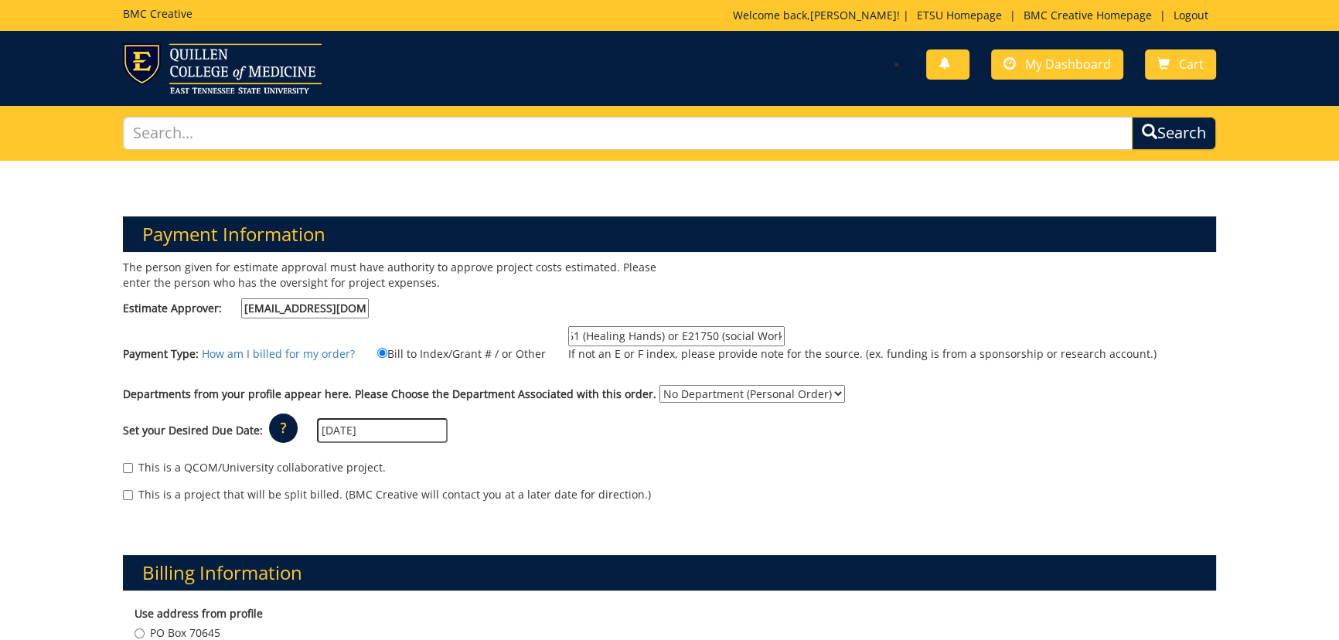
type input "E259661 (Healing Hands) or E21750 (social Work)"
click at [993, 442] on div "Set your Desired Due Date: ? × How long will my project take to finish? : Pleas…" at bounding box center [669, 431] width 1116 height 43
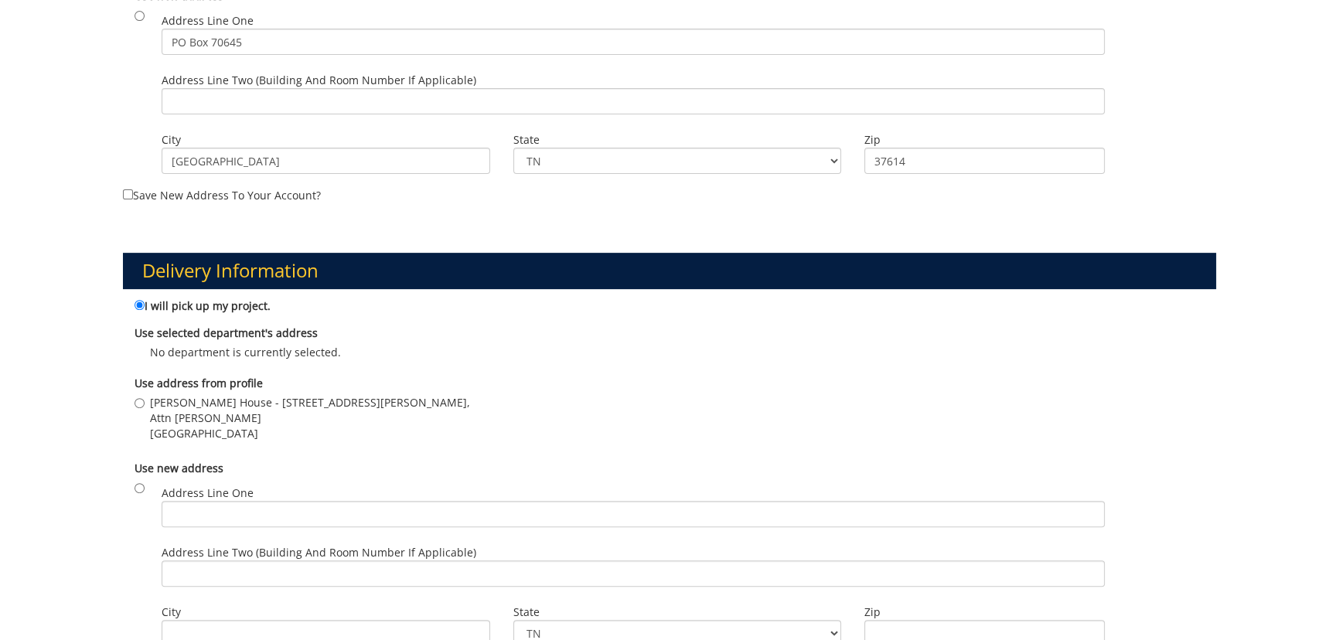
scroll to position [1124, 0]
